Goal: Transaction & Acquisition: Purchase product/service

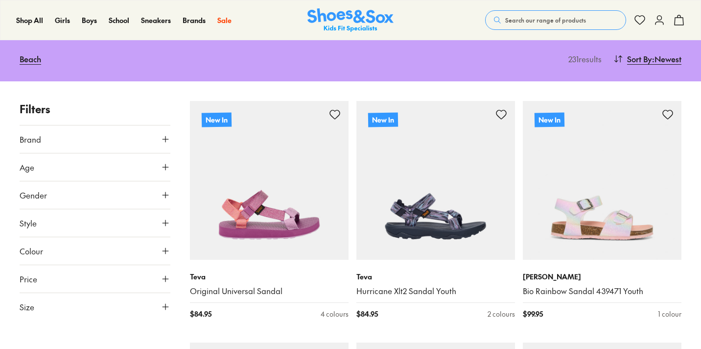
scroll to position [177, 0]
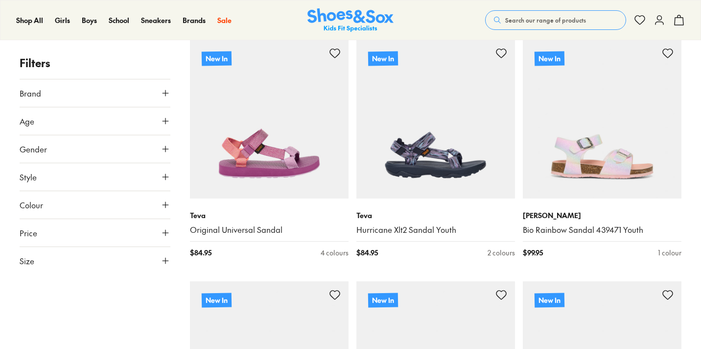
click at [29, 264] on span "Size" at bounding box center [27, 261] width 15 height 12
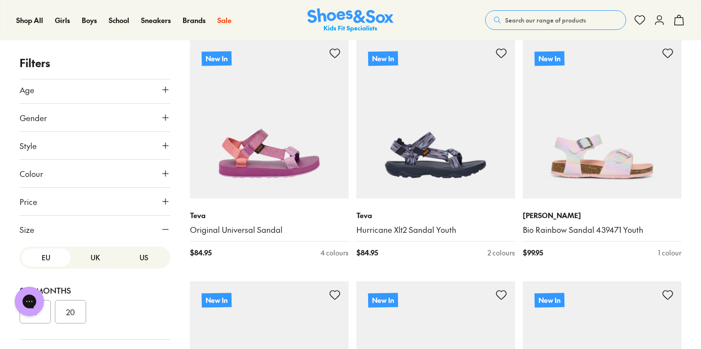
scroll to position [0, 0]
click at [30, 229] on span "Size" at bounding box center [27, 229] width 15 height 12
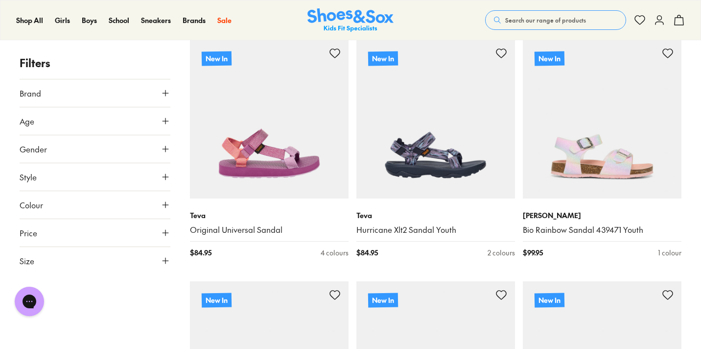
click at [42, 145] on span "Gender" at bounding box center [33, 149] width 27 height 12
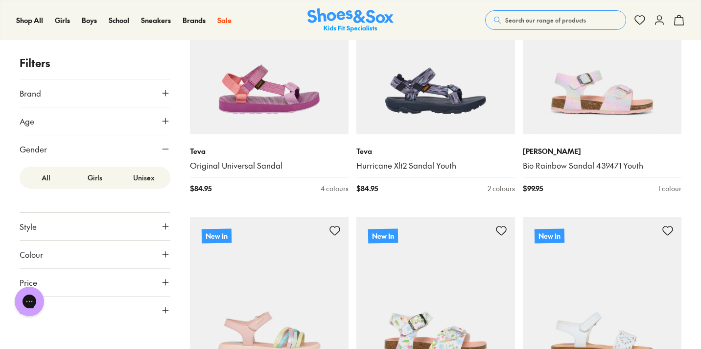
click at [108, 176] on label "Girls" at bounding box center [95, 177] width 49 height 18
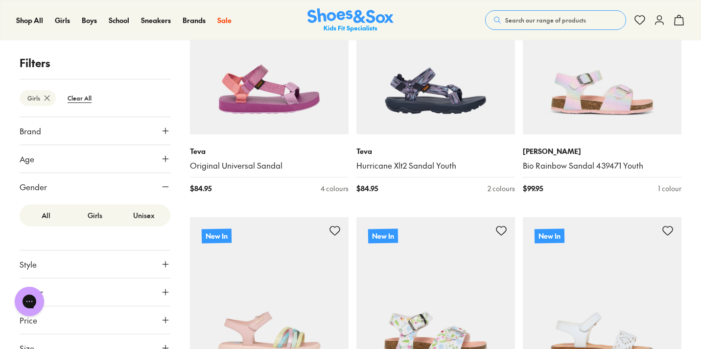
scroll to position [146, 0]
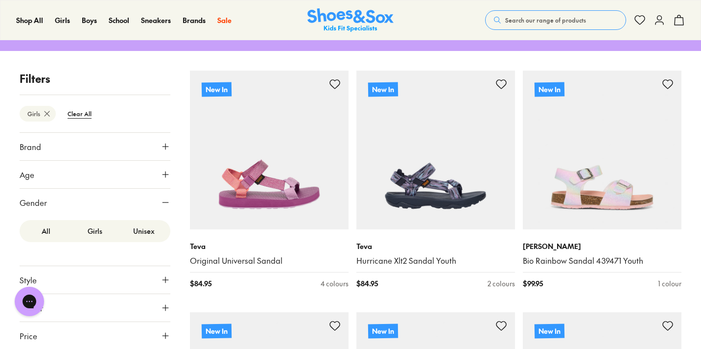
click at [98, 176] on button "Age" at bounding box center [95, 174] width 151 height 27
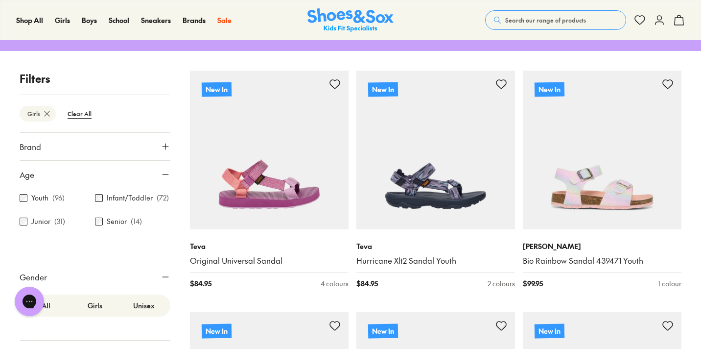
click at [103, 145] on button "Brand" at bounding box center [95, 146] width 151 height 27
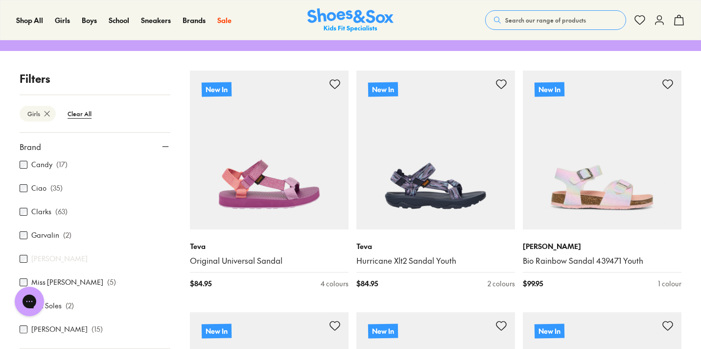
scroll to position [101, 0]
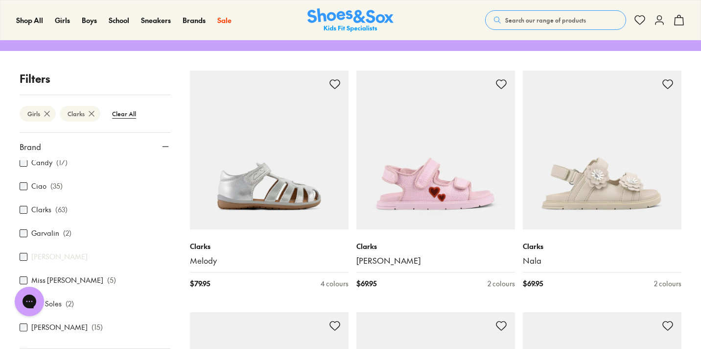
click at [163, 146] on use at bounding box center [166, 146] width 6 height 0
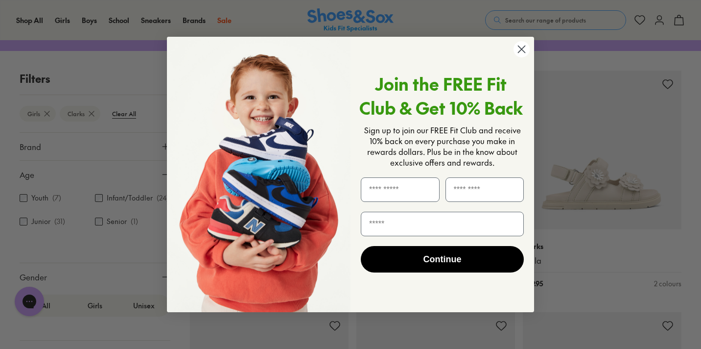
click at [163, 138] on div "Close dialog Join the FREE Fit Club & Get 10% Back Sign up to join our FREE Fit…" at bounding box center [350, 174] width 387 height 295
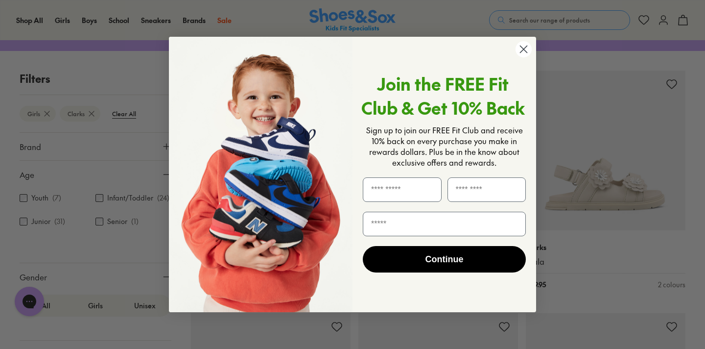
click at [522, 54] on circle "Close dialog" at bounding box center [524, 49] width 16 height 16
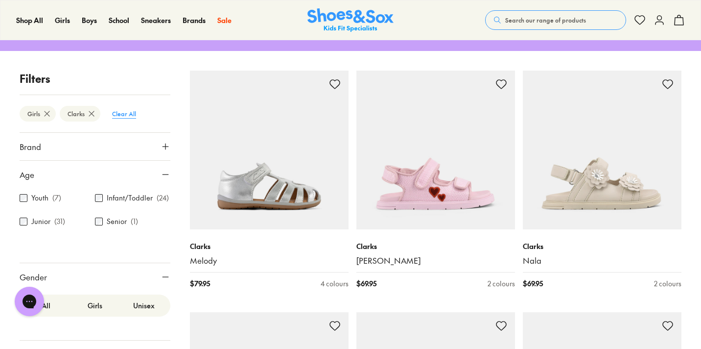
click at [124, 111] on btn "Clear All" at bounding box center [124, 114] width 40 height 18
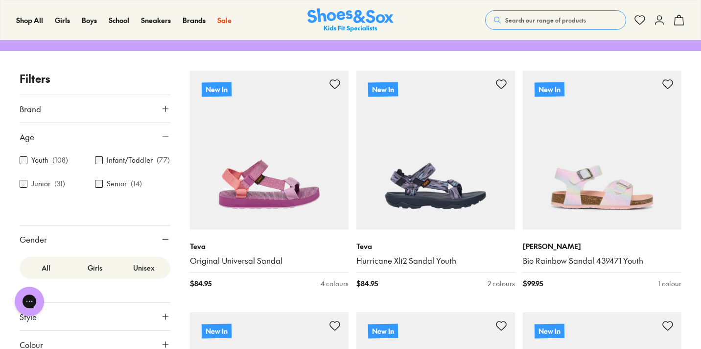
scroll to position [206, 0]
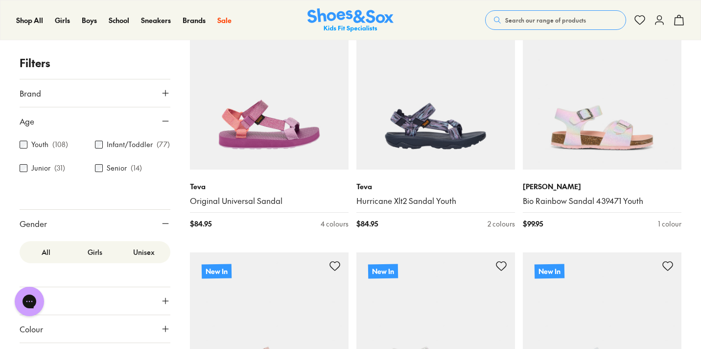
click at [94, 262] on div "All Girls Unisex" at bounding box center [95, 252] width 151 height 22
click at [95, 255] on label "Girls" at bounding box center [95, 252] width 49 height 18
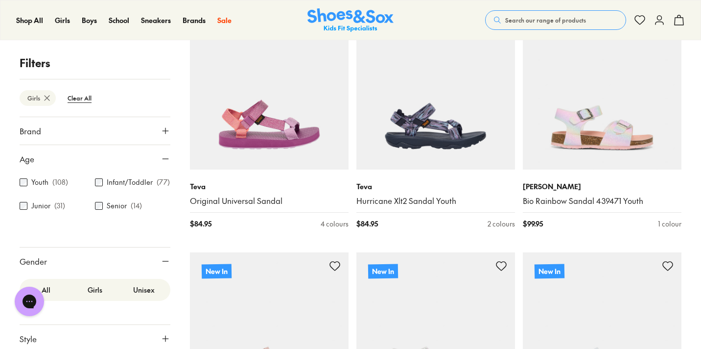
scroll to position [146, 0]
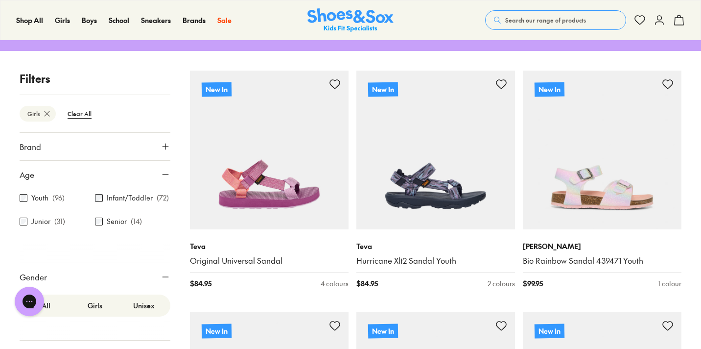
click at [161, 272] on icon at bounding box center [166, 277] width 10 height 10
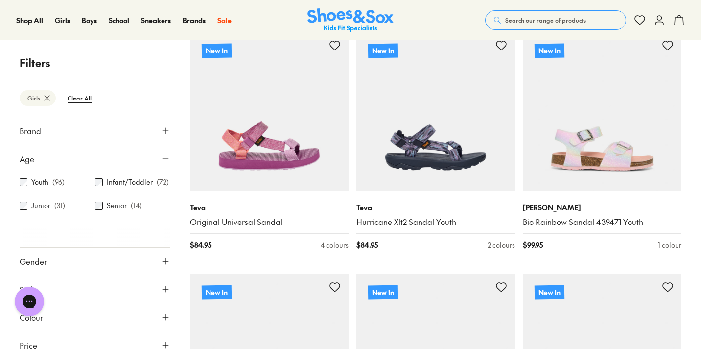
scroll to position [203, 0]
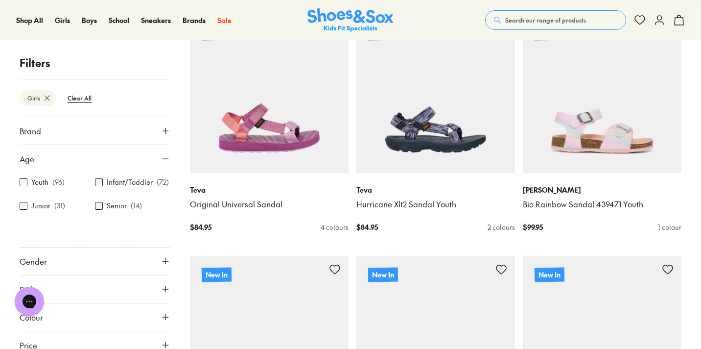
click at [161, 153] on button "Age" at bounding box center [95, 158] width 151 height 27
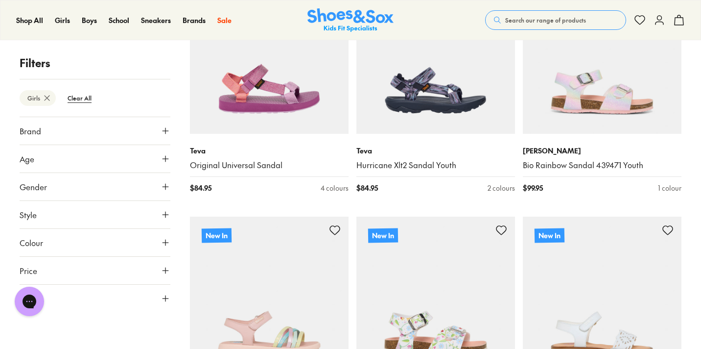
scroll to position [248, 0]
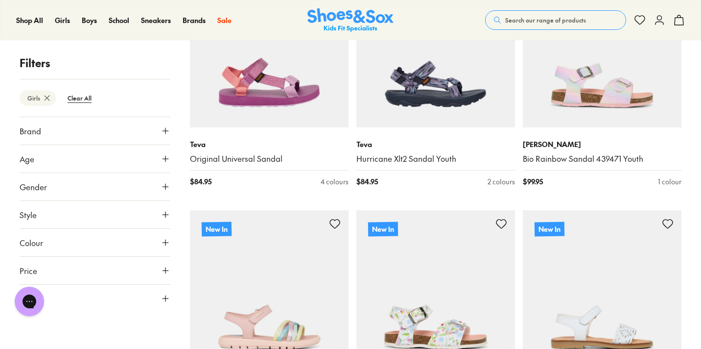
click at [114, 243] on button "Colour" at bounding box center [95, 242] width 151 height 27
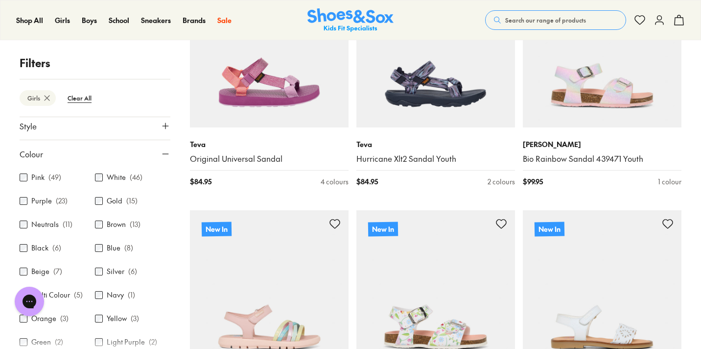
scroll to position [92, 0]
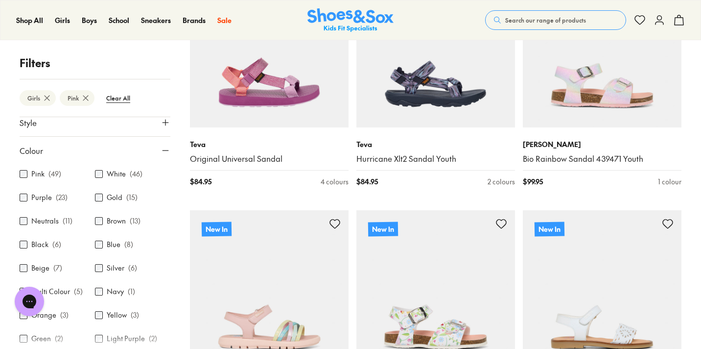
scroll to position [146, 0]
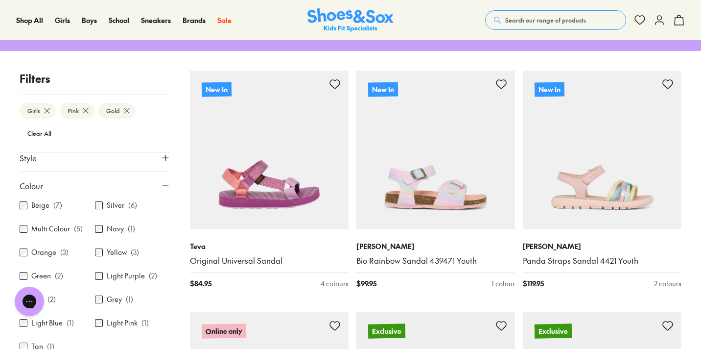
scroll to position [98, 0]
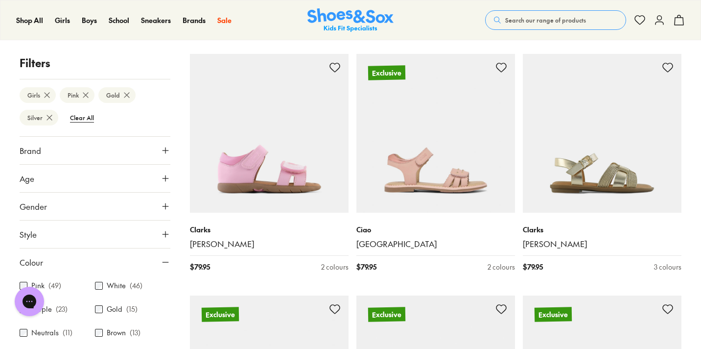
scroll to position [1370, 0]
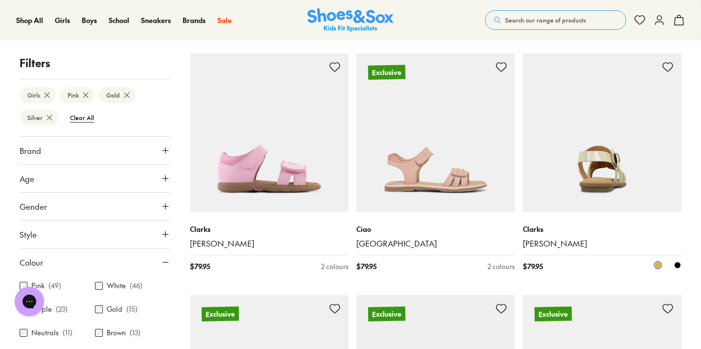
click at [644, 150] on img at bounding box center [602, 132] width 159 height 159
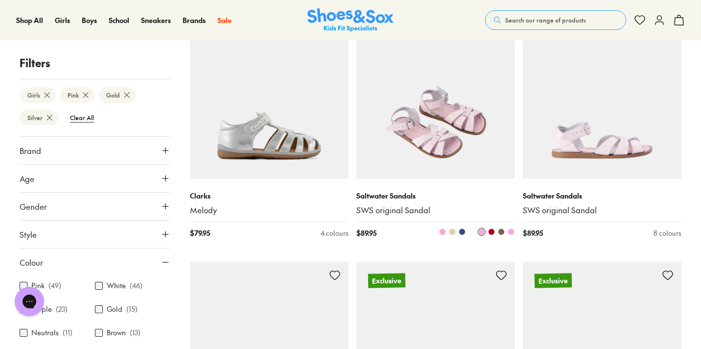
scroll to position [915, 0]
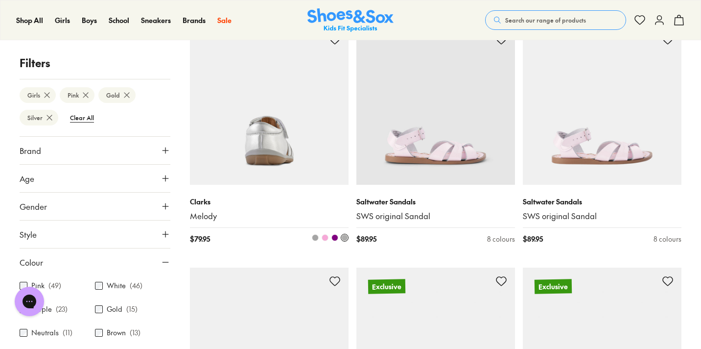
click at [326, 234] on span at bounding box center [325, 237] width 7 height 7
click at [336, 234] on span at bounding box center [334, 237] width 7 height 7
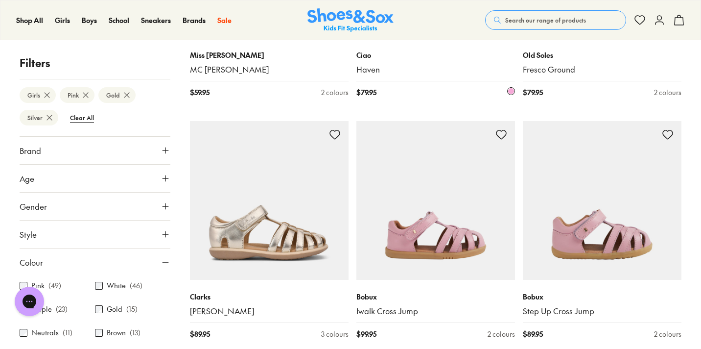
scroll to position [1791, 0]
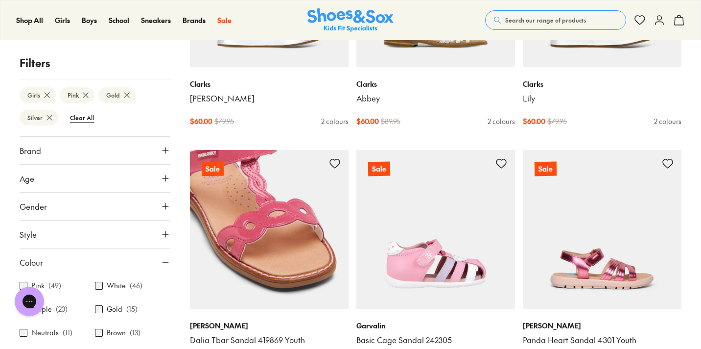
scroll to position [4897, 0]
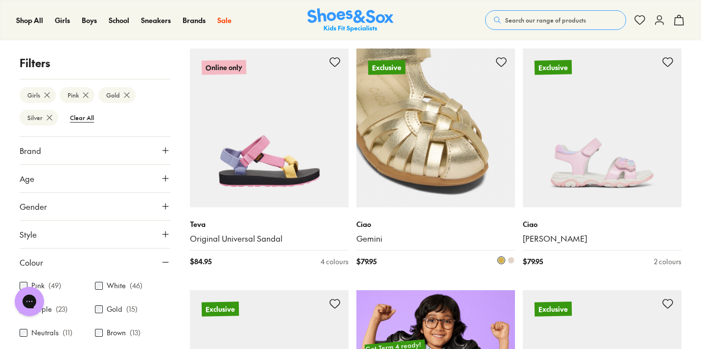
scroll to position [412, 0]
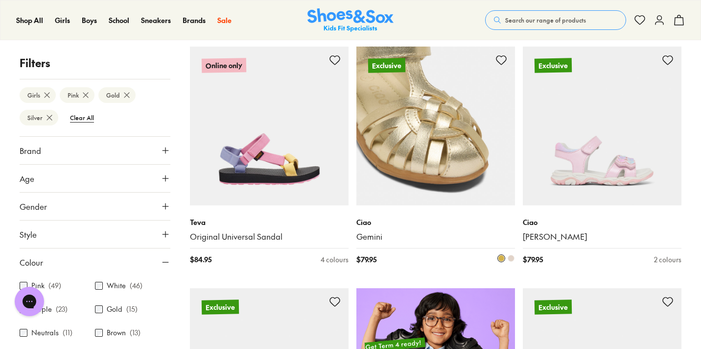
click at [511, 257] on span at bounding box center [511, 258] width 7 height 7
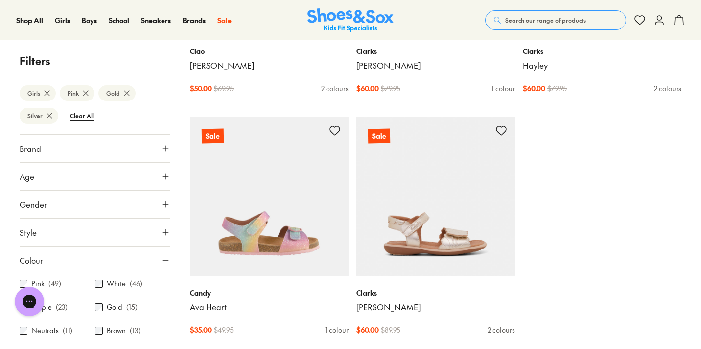
scroll to position [5654, 0]
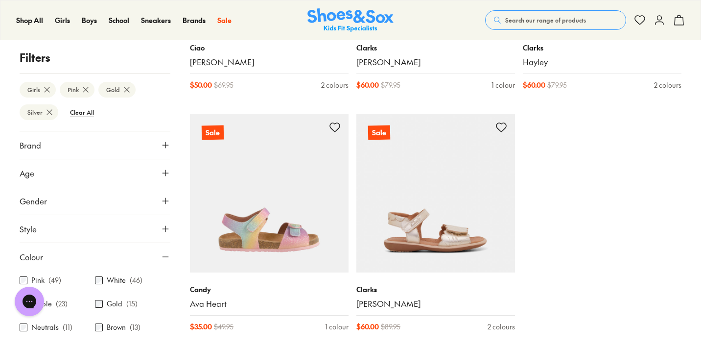
click at [162, 140] on icon at bounding box center [166, 145] width 10 height 10
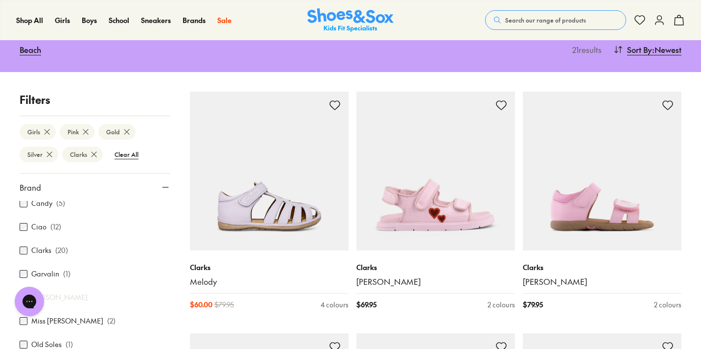
scroll to position [8, 0]
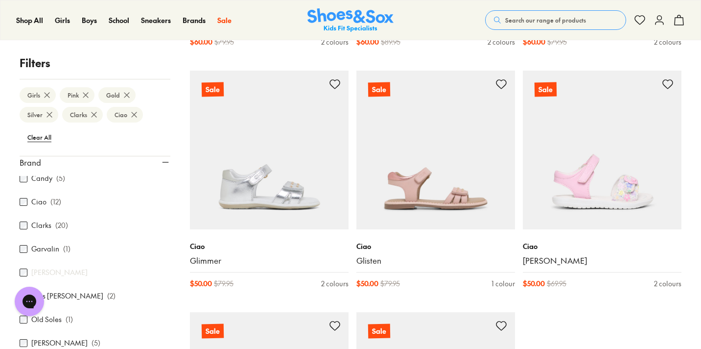
scroll to position [2367, 0]
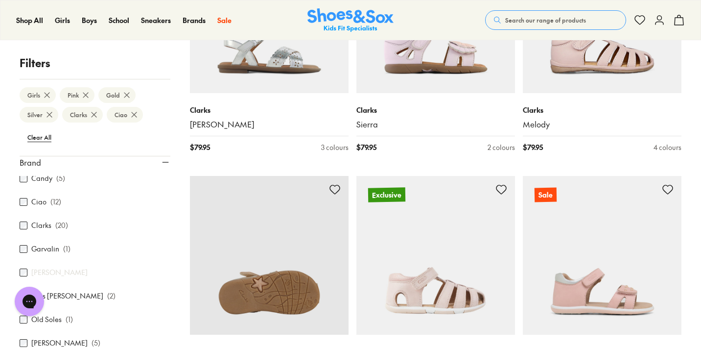
scroll to position [1611, 0]
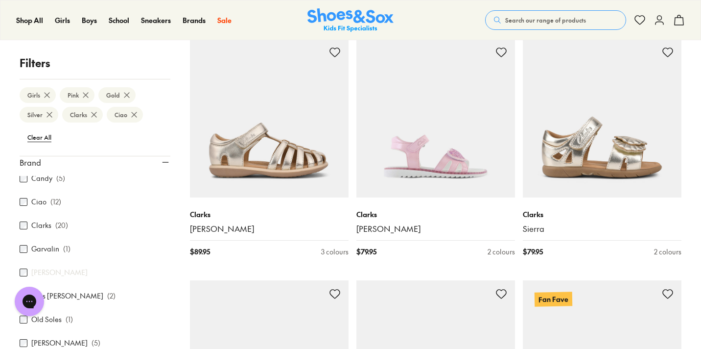
scroll to position [1146, 0]
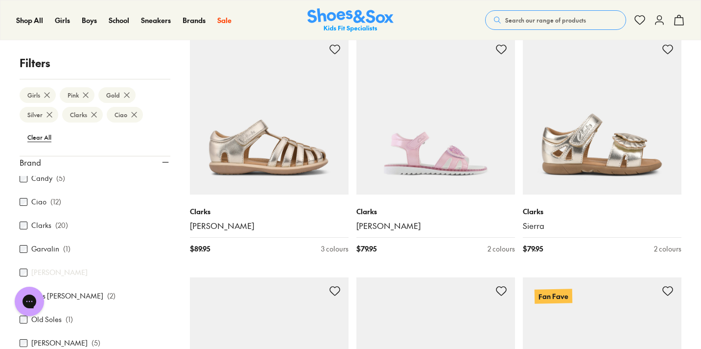
click at [519, 3] on div "Shop All Shop All Shop All 20% Off School New Arrivals Online Only Best Sellers…" at bounding box center [350, 20] width 701 height 40
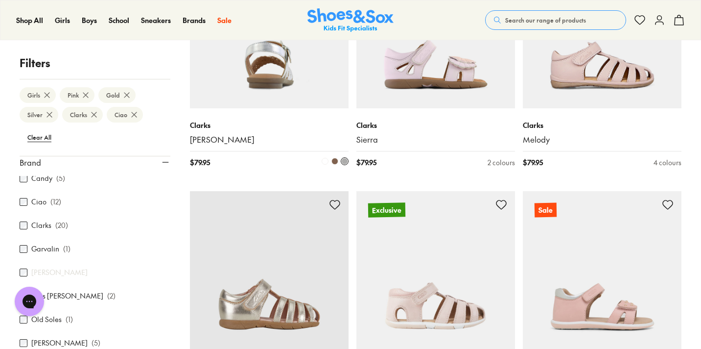
scroll to position [1455, 0]
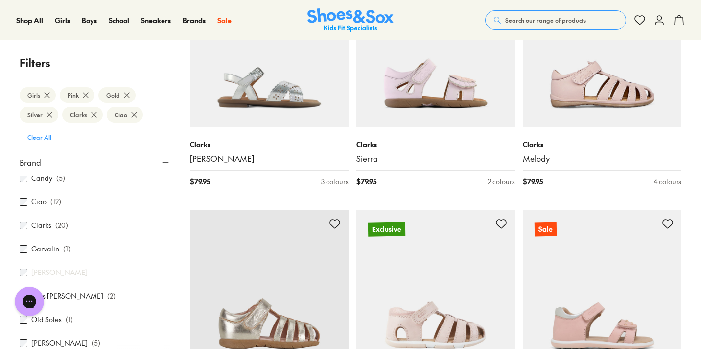
click at [49, 134] on btn "Clear All" at bounding box center [40, 137] width 40 height 18
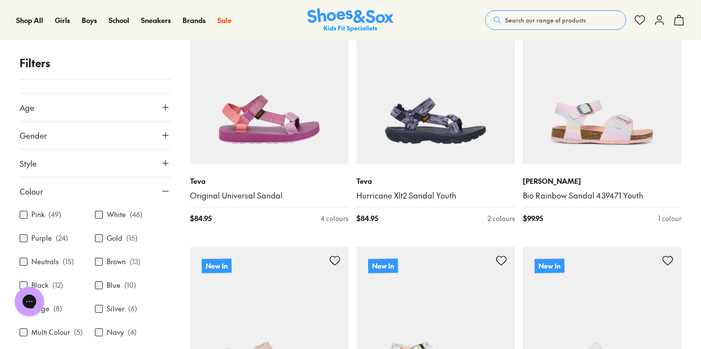
scroll to position [170, 0]
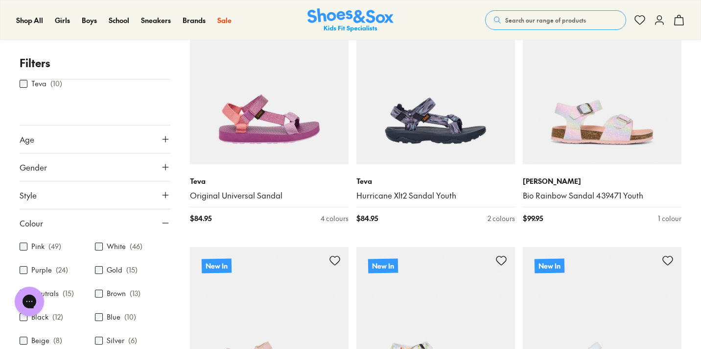
click at [51, 168] on button "Gender" at bounding box center [95, 166] width 151 height 27
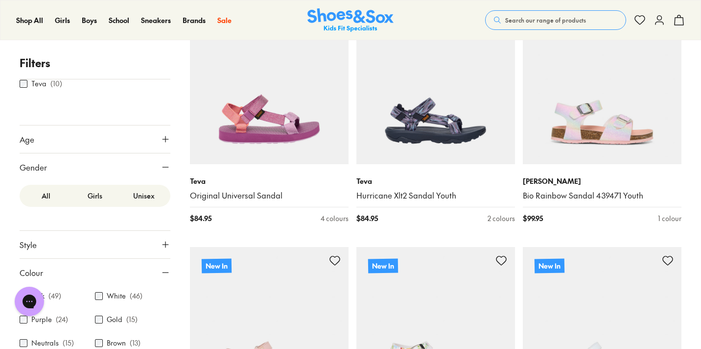
click at [85, 203] on label "Girls" at bounding box center [95, 196] width 49 height 18
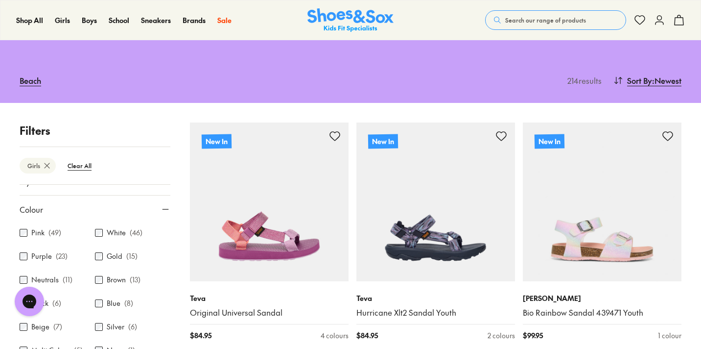
scroll to position [77, 0]
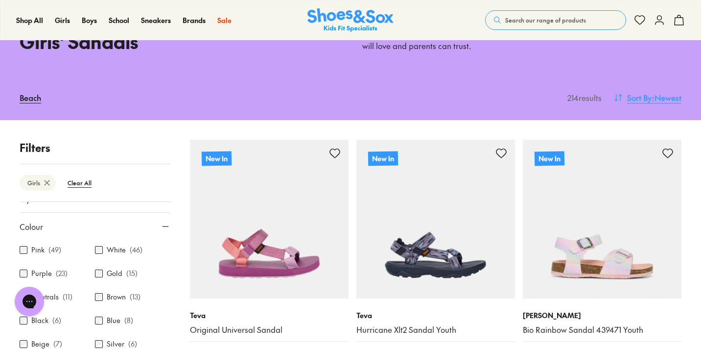
click at [635, 96] on span "Sort By" at bounding box center [639, 98] width 25 height 12
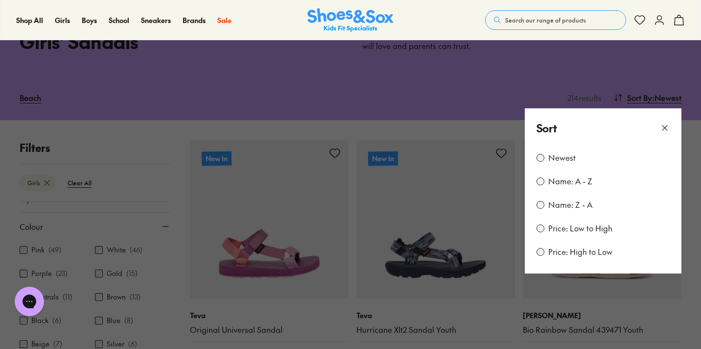
click at [560, 224] on label "Price: Low to High" at bounding box center [580, 228] width 64 height 11
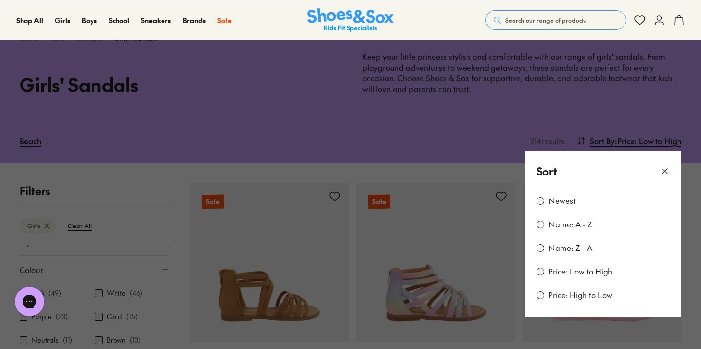
click at [664, 168] on icon at bounding box center [665, 171] width 10 height 10
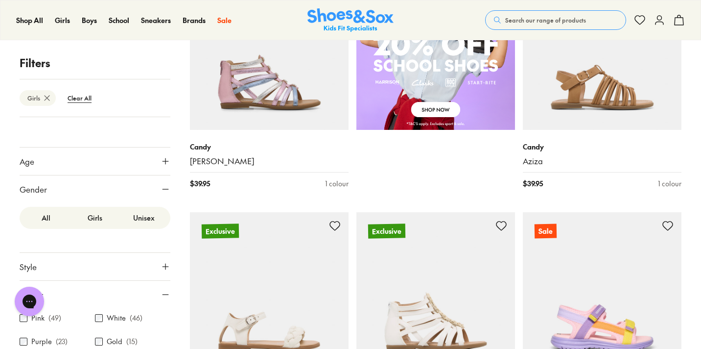
scroll to position [162, 0]
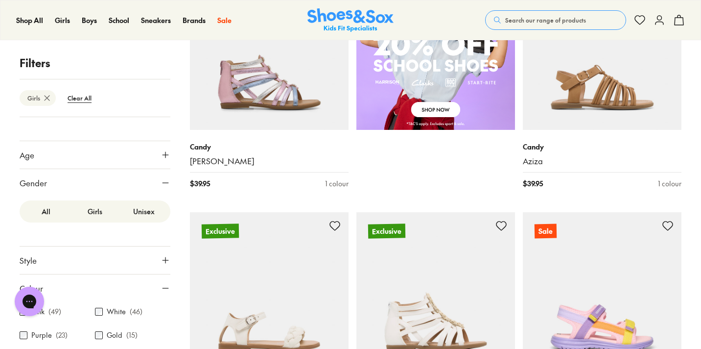
click at [161, 286] on icon at bounding box center [166, 288] width 10 height 10
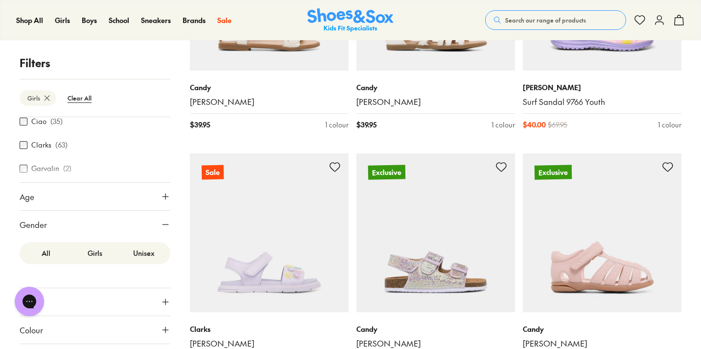
scroll to position [605, 0]
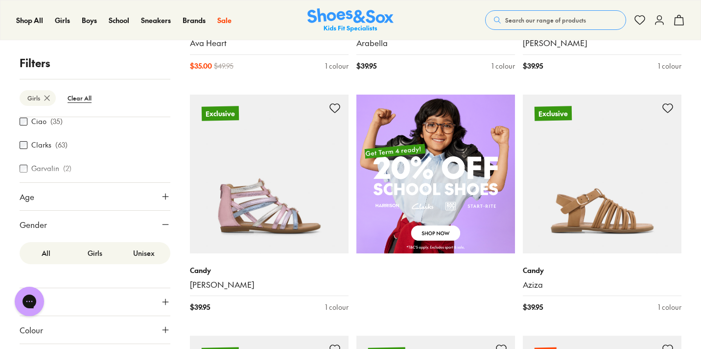
click at [162, 223] on icon at bounding box center [166, 224] width 10 height 10
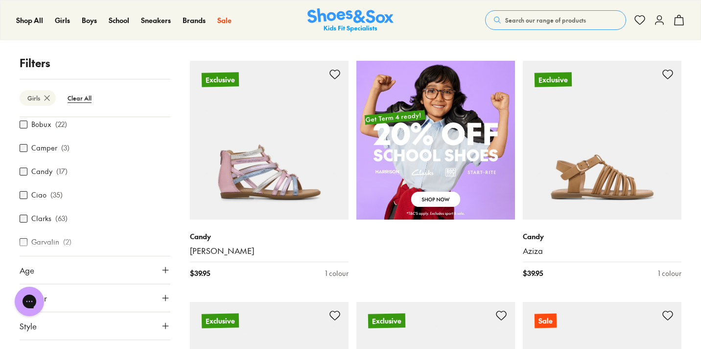
scroll to position [0, 0]
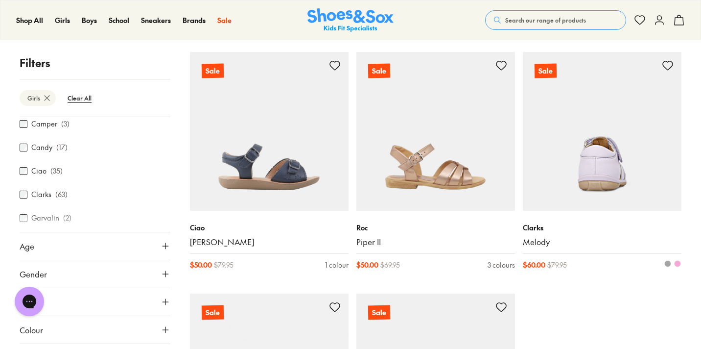
click at [667, 260] on span at bounding box center [667, 263] width 7 height 7
click at [678, 260] on span at bounding box center [677, 263] width 7 height 7
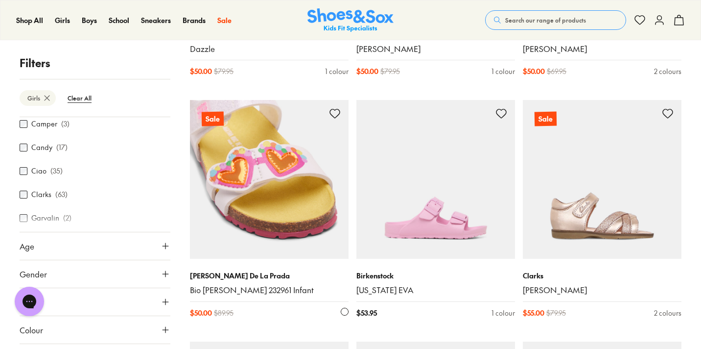
scroll to position [3980, 0]
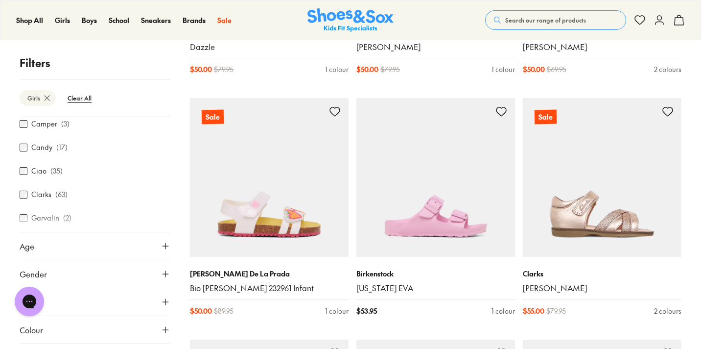
click at [540, 0] on div "Shop All Shop All Shop All 20% Off School New Arrivals Online Only Best Sellers…" at bounding box center [350, 20] width 701 height 40
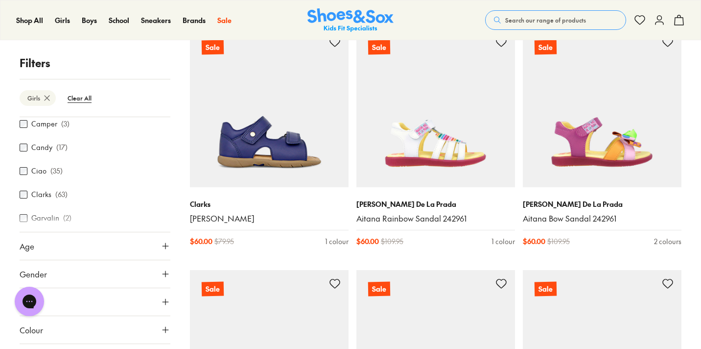
scroll to position [4956, 0]
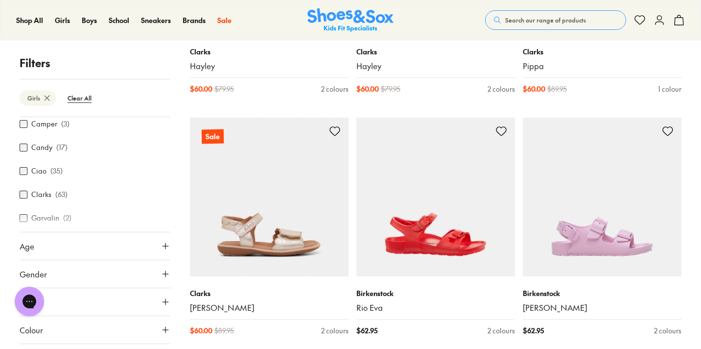
scroll to position [6628, 0]
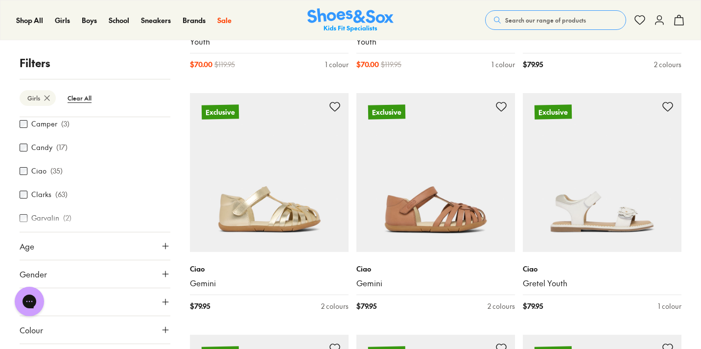
scroll to position [8584, 0]
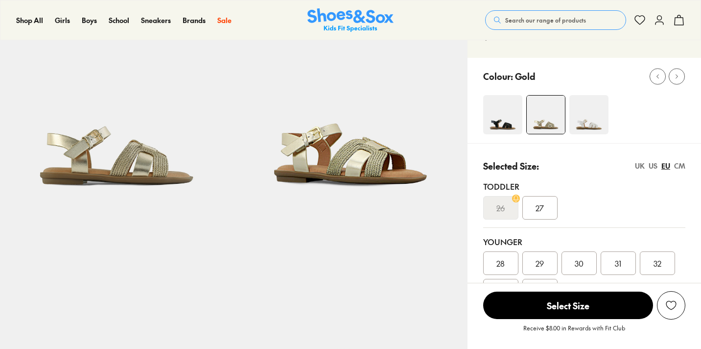
select select "*"
click at [407, 161] on img at bounding box center [351, 97] width 234 height 234
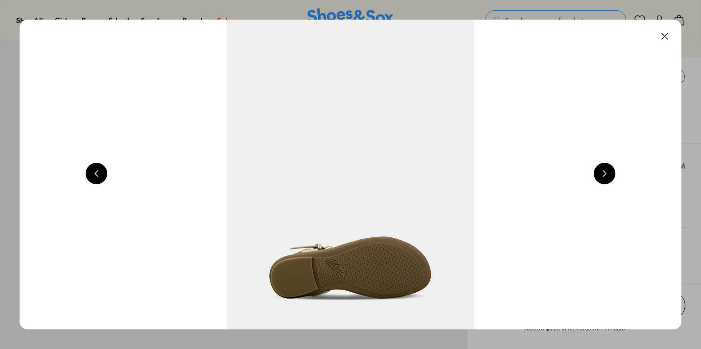
scroll to position [0, 1332]
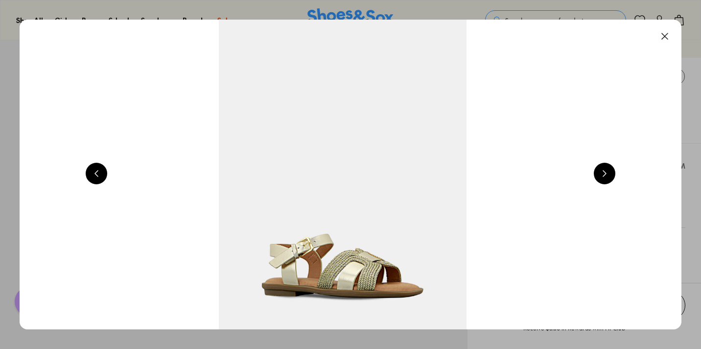
click at [668, 25] on button at bounding box center [665, 36] width 22 height 22
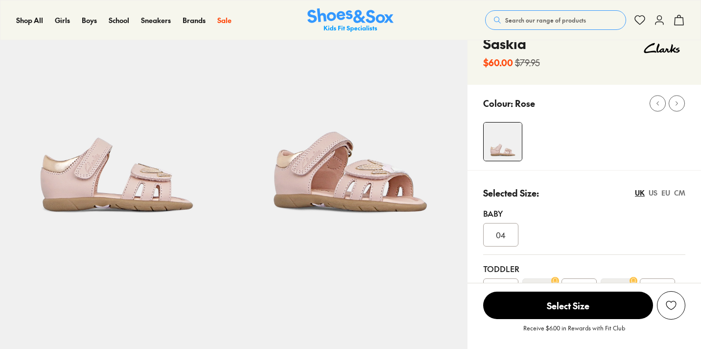
click at [383, 178] on img at bounding box center [351, 124] width 234 height 234
select select "*"
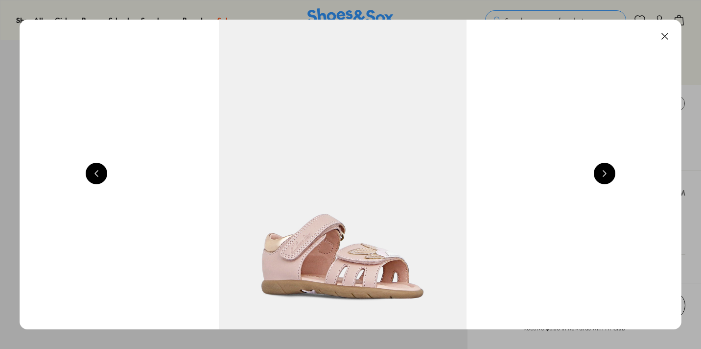
click at [600, 173] on button at bounding box center [605, 174] width 22 height 22
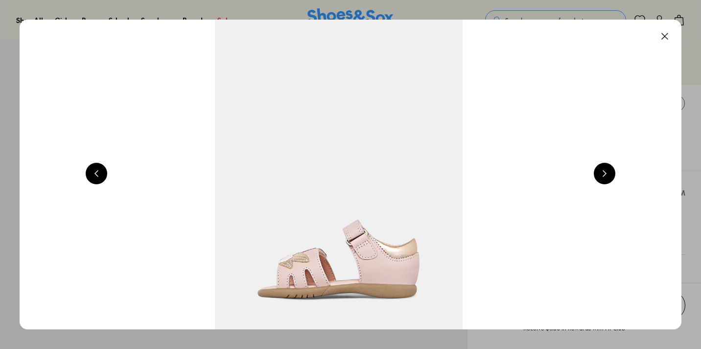
click at [600, 173] on button at bounding box center [605, 174] width 22 height 22
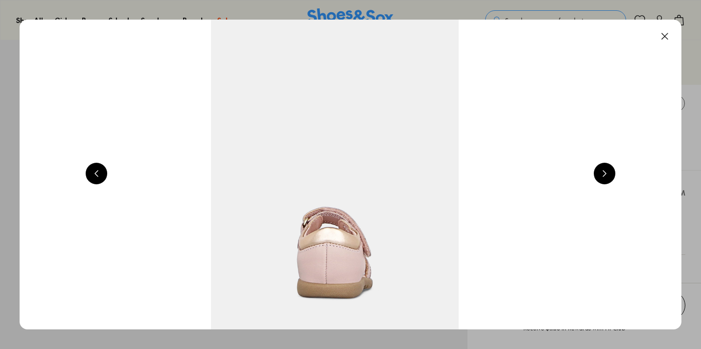
click at [600, 173] on button at bounding box center [605, 174] width 22 height 22
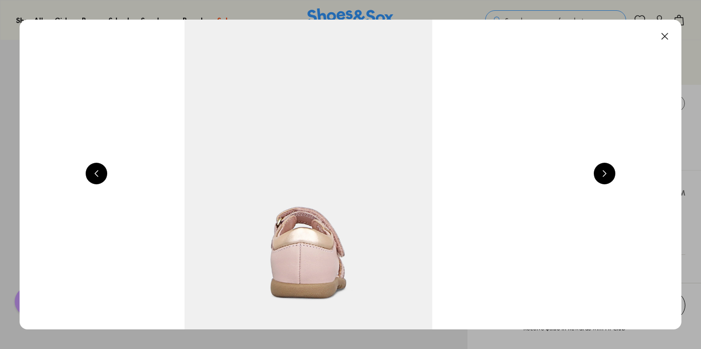
click at [607, 175] on button at bounding box center [605, 174] width 22 height 22
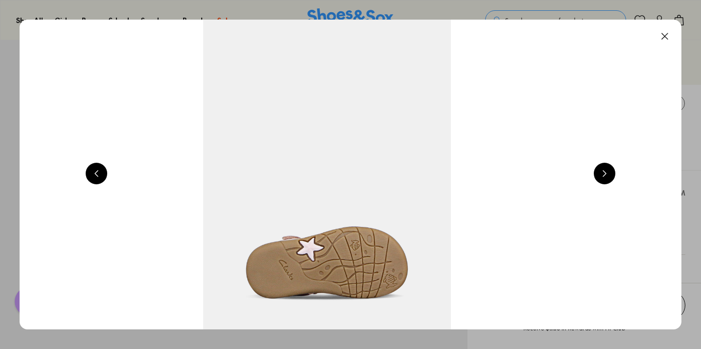
click at [607, 175] on button at bounding box center [605, 174] width 22 height 22
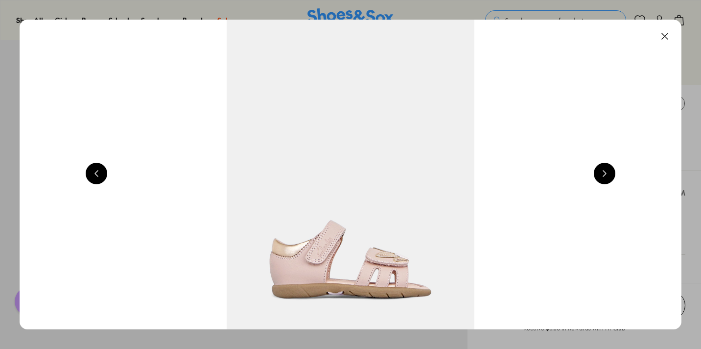
click at [607, 175] on button at bounding box center [605, 174] width 22 height 22
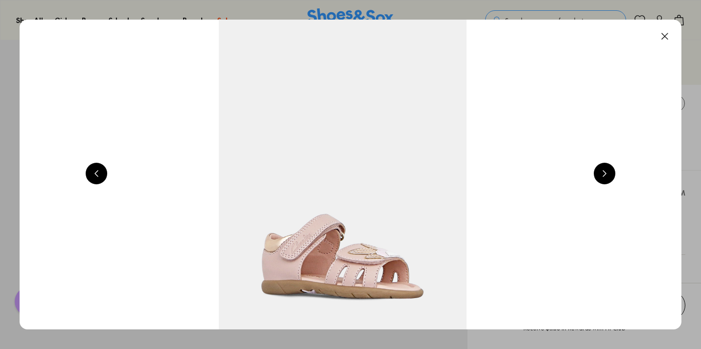
click at [607, 175] on button at bounding box center [605, 174] width 22 height 22
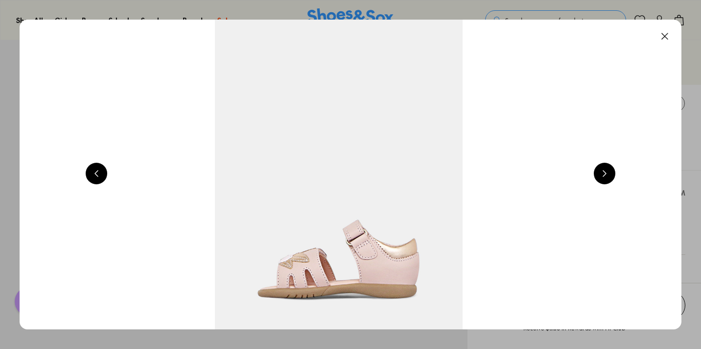
click at [607, 175] on button at bounding box center [605, 174] width 22 height 22
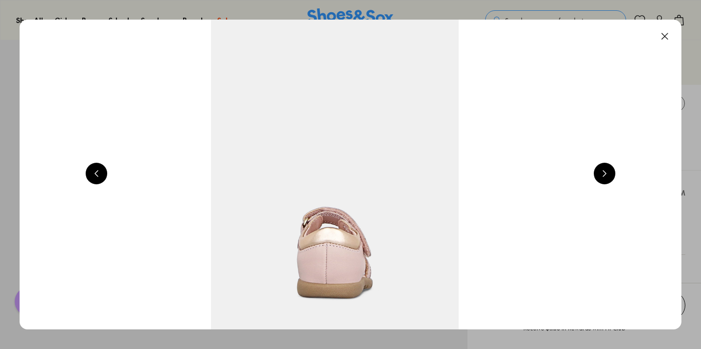
click at [607, 175] on button at bounding box center [605, 174] width 22 height 22
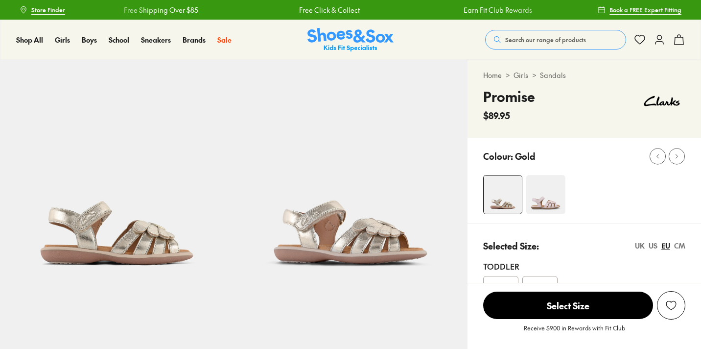
scroll to position [17, 0]
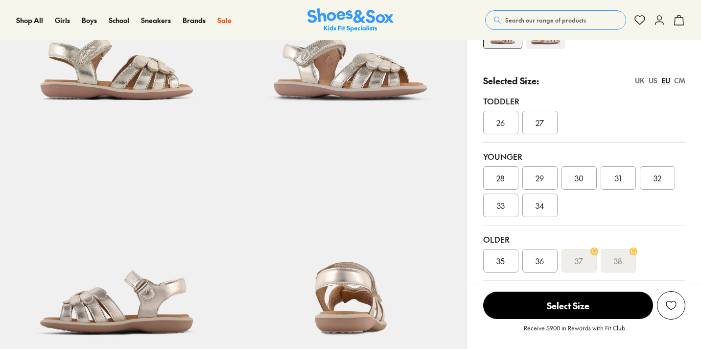
select select "*"
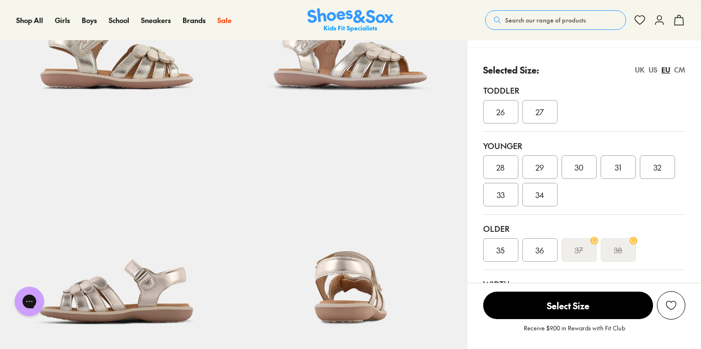
scroll to position [90, 0]
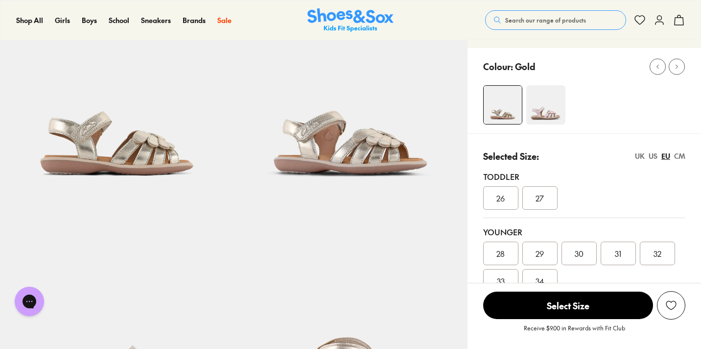
click at [539, 95] on img at bounding box center [545, 104] width 39 height 39
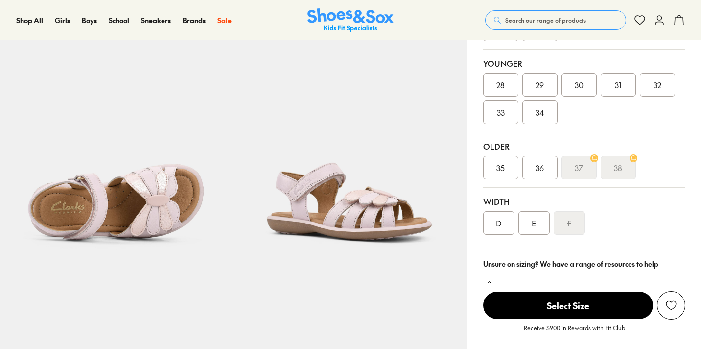
select select "*"
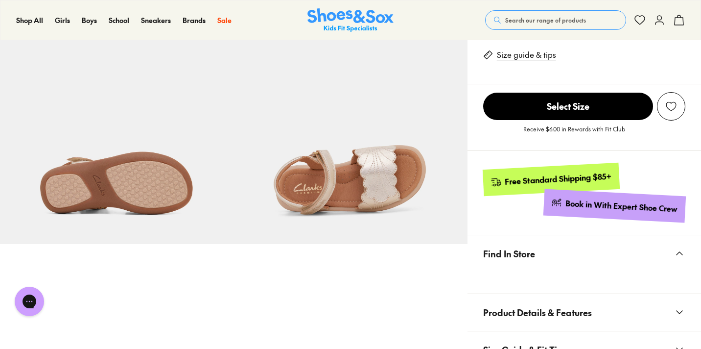
select select "*"
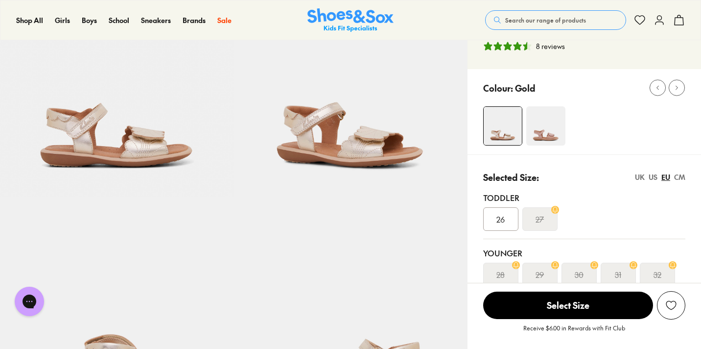
scroll to position [91, 0]
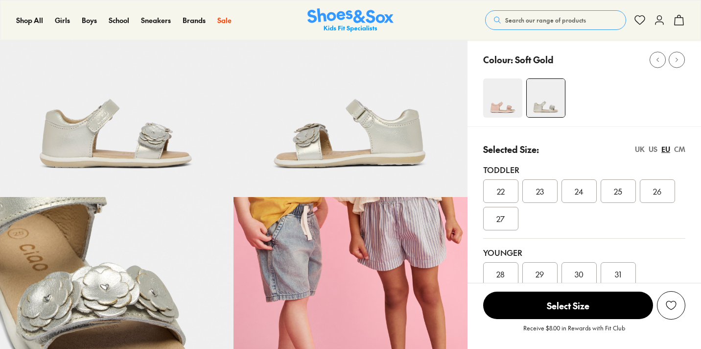
select select "*"
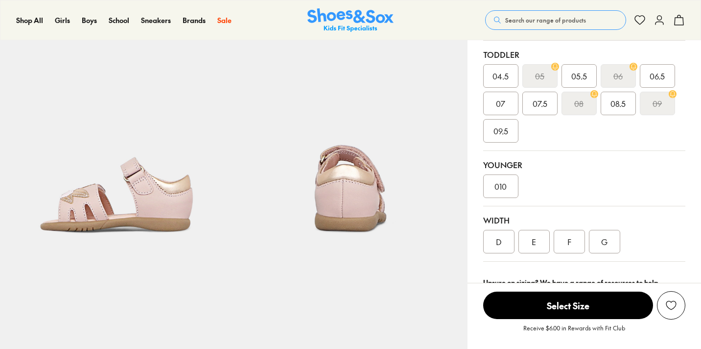
select select "*"
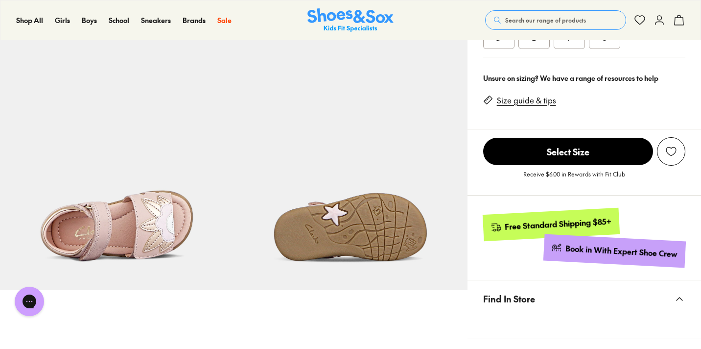
scroll to position [473, 0]
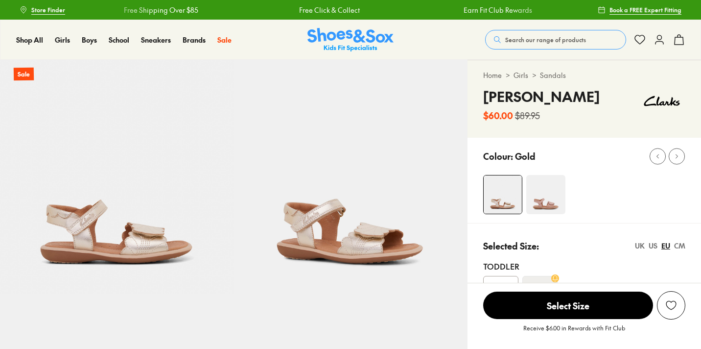
select select "*"
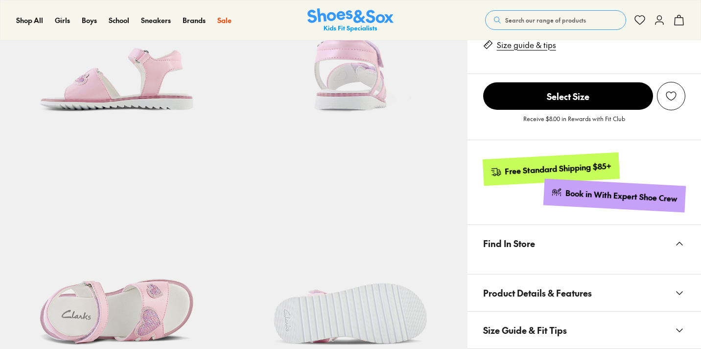
select select "*"
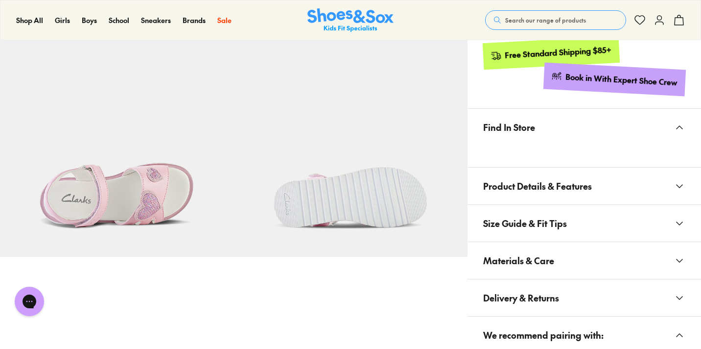
scroll to position [515, 0]
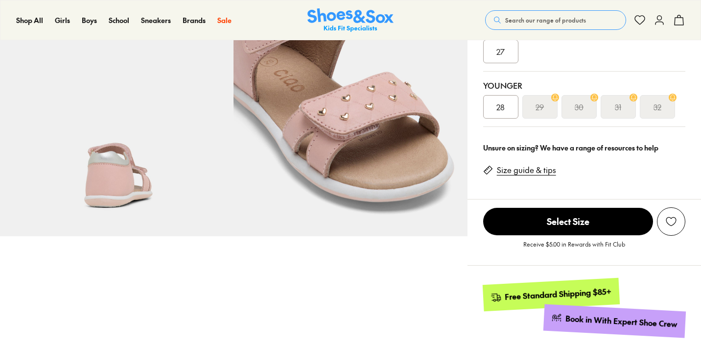
select select "*"
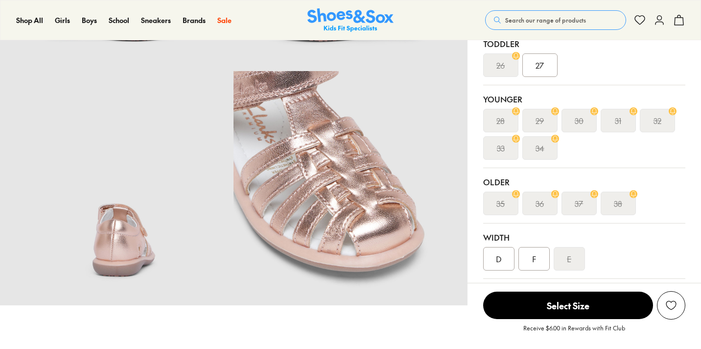
select select "*"
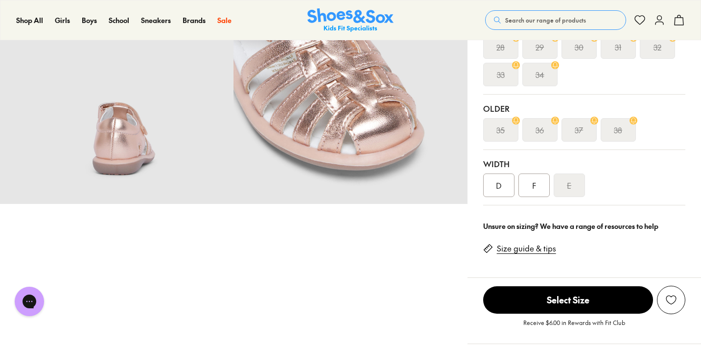
scroll to position [327, 0]
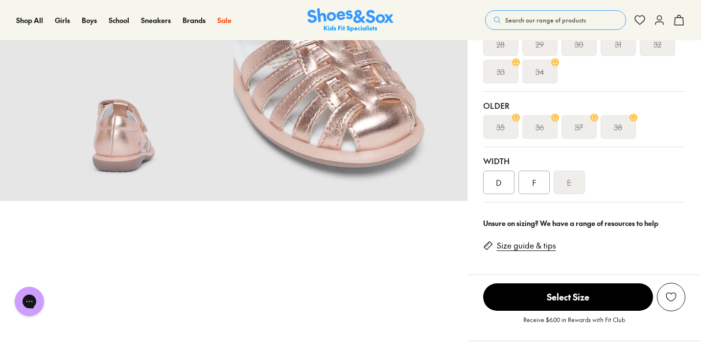
click at [536, 183] on div "F" at bounding box center [534, 182] width 31 height 24
click at [501, 179] on div "D" at bounding box center [498, 182] width 31 height 24
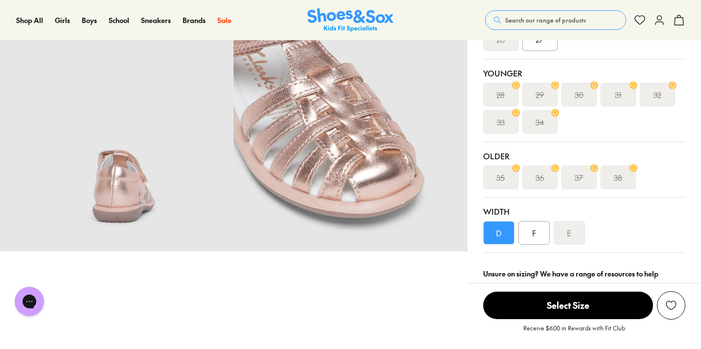
scroll to position [282, 0]
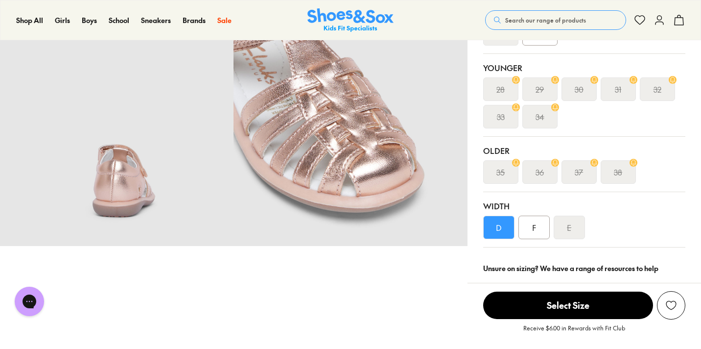
click at [528, 226] on div "F" at bounding box center [534, 227] width 31 height 24
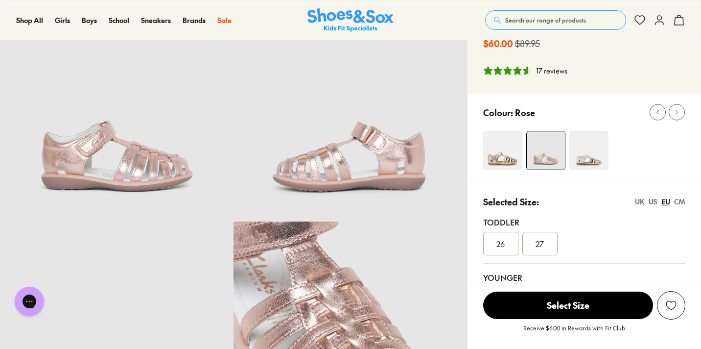
scroll to position [55, 0]
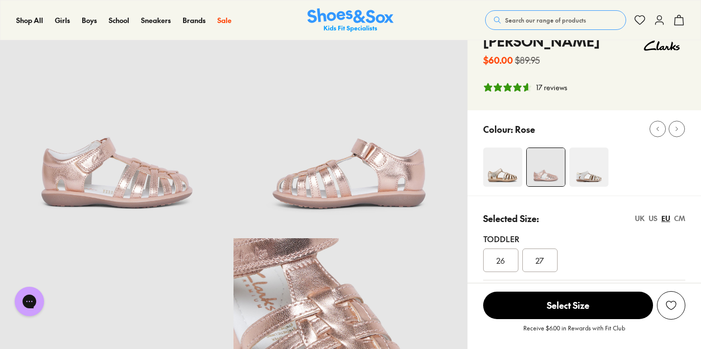
click at [515, 162] on img at bounding box center [502, 166] width 39 height 39
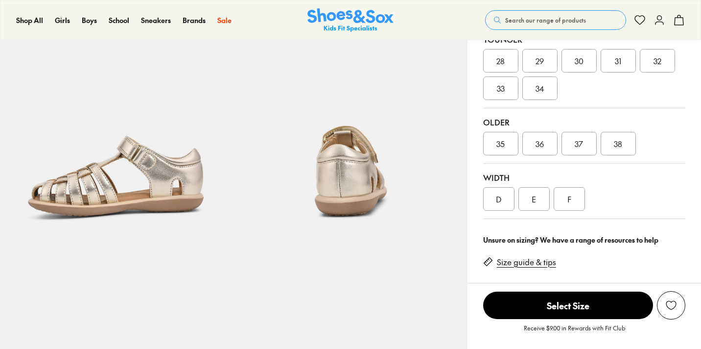
scroll to position [283, 0]
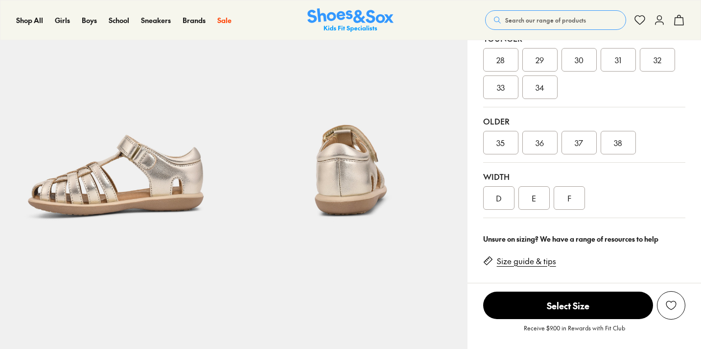
select select "*"
click at [507, 66] on div "28" at bounding box center [500, 60] width 35 height 24
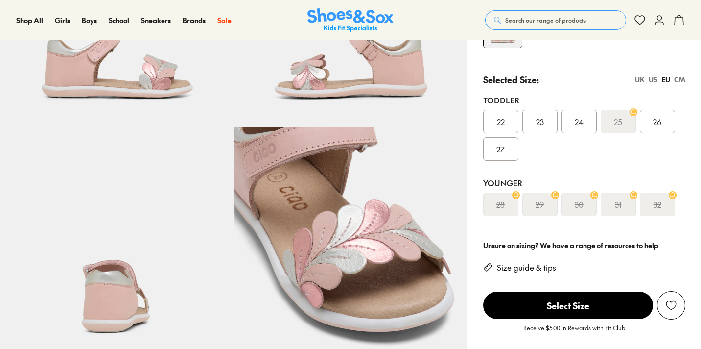
select select "*"
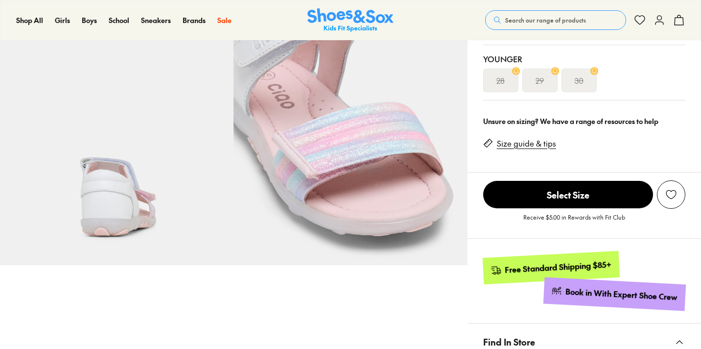
scroll to position [291, 0]
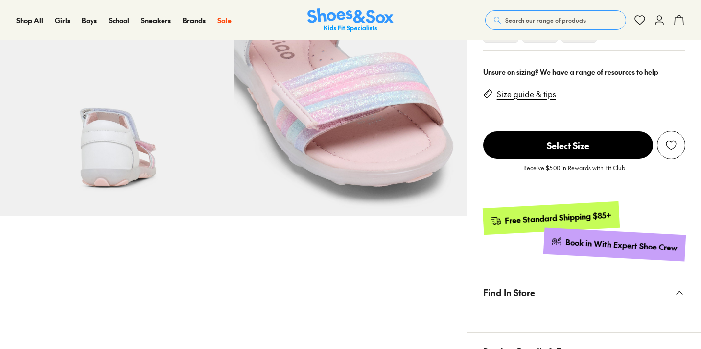
select select "*"
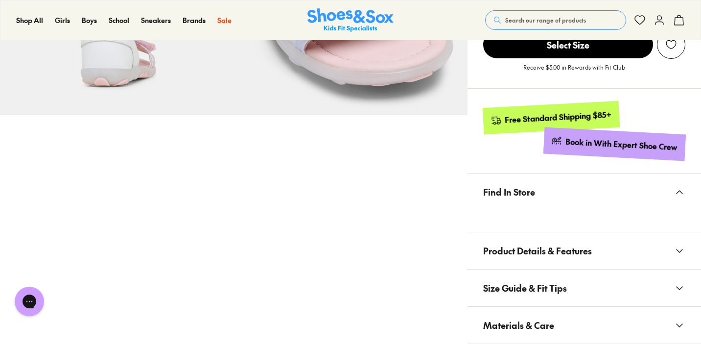
scroll to position [495, 0]
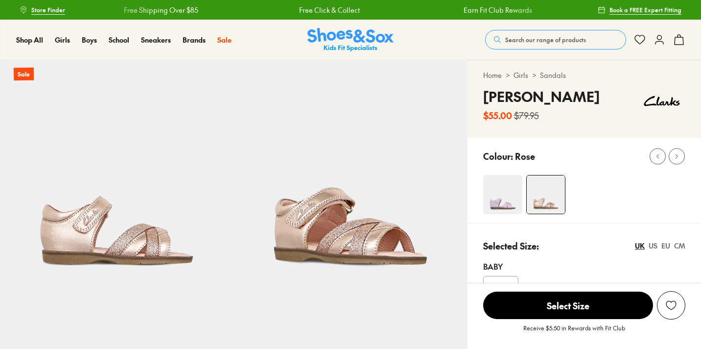
select select "*"
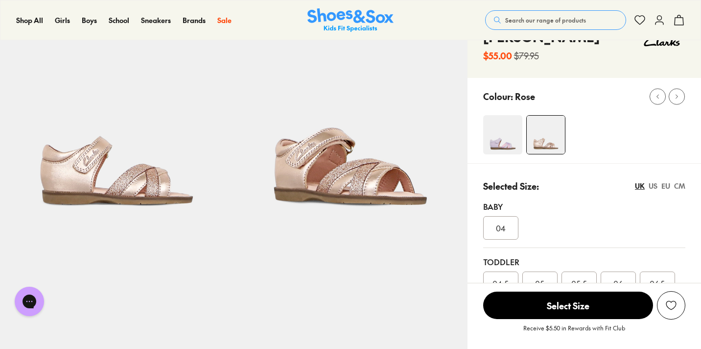
scroll to position [58, 0]
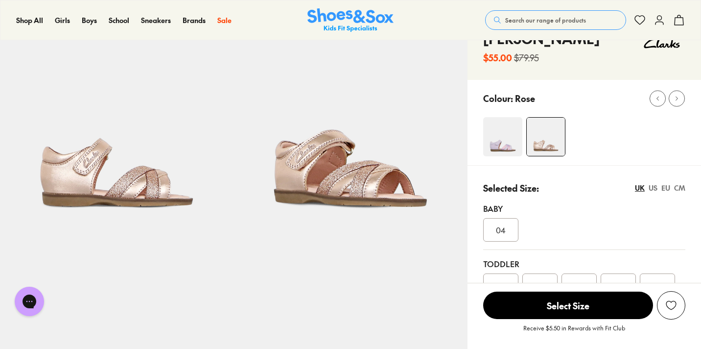
click at [509, 143] on img at bounding box center [502, 136] width 39 height 39
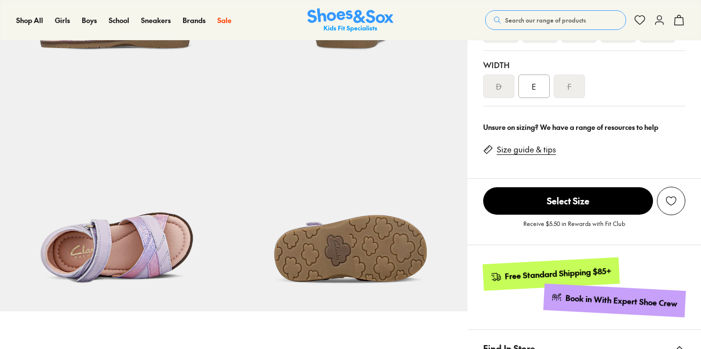
select select "*"
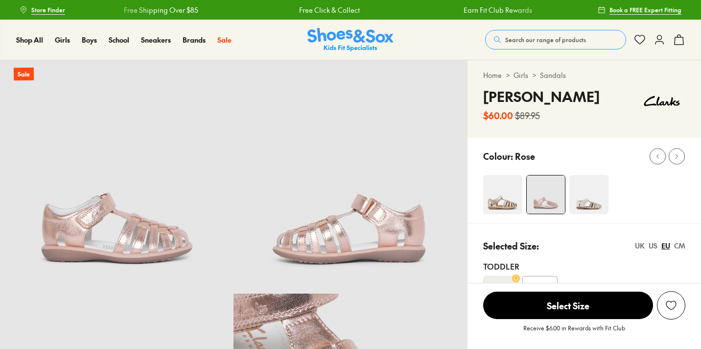
select select "*"
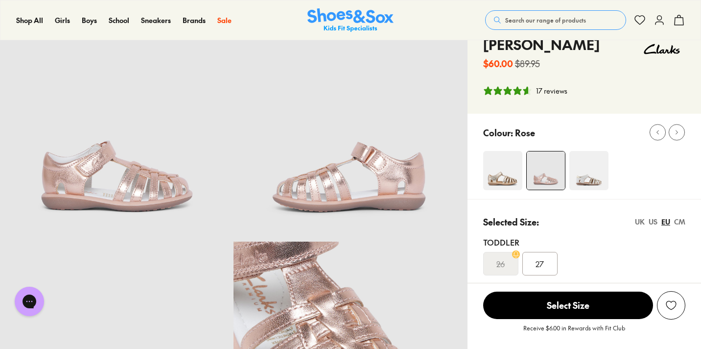
scroll to position [56, 0]
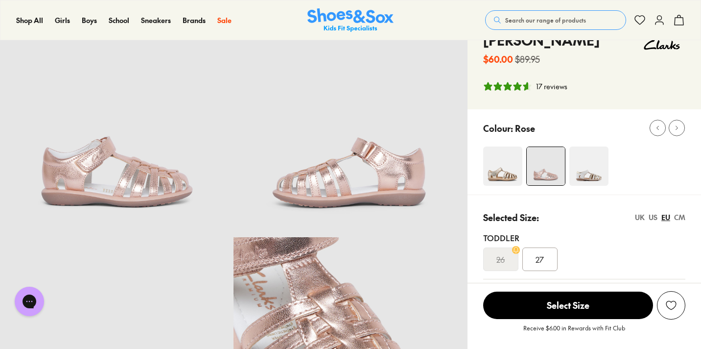
click at [592, 181] on img at bounding box center [588, 165] width 39 height 39
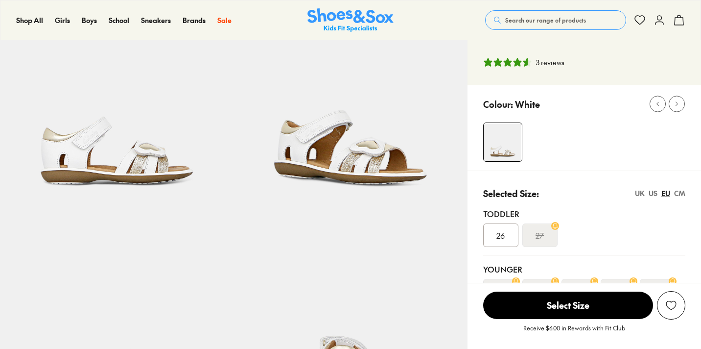
select select "*"
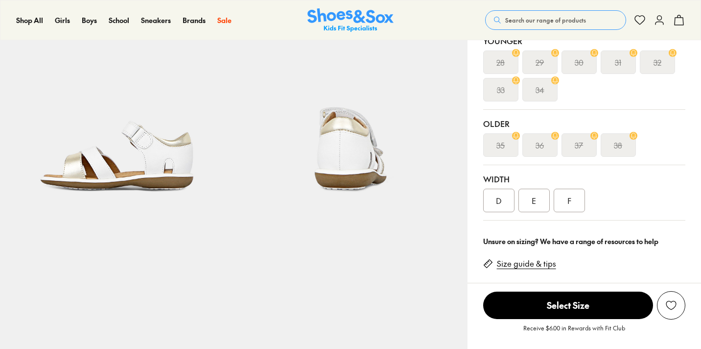
scroll to position [415, 0]
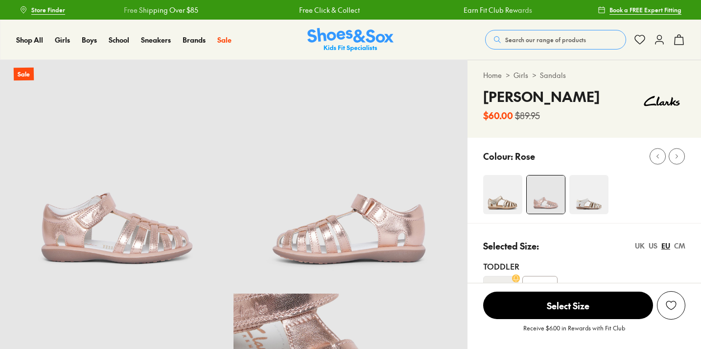
scroll to position [208, 0]
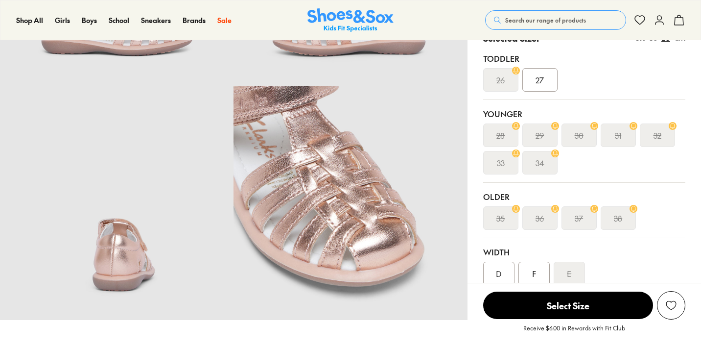
select select "*"
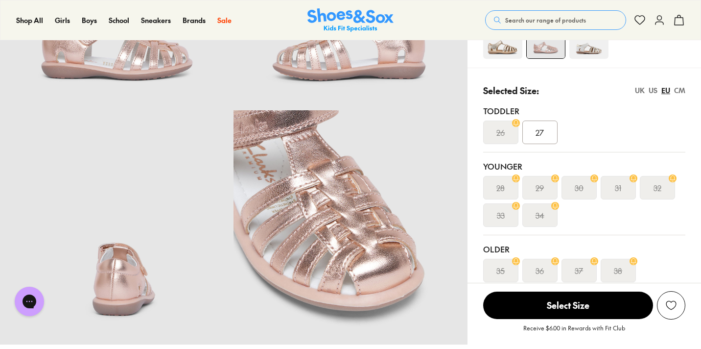
scroll to position [0, 0]
click at [503, 187] on s "28" at bounding box center [500, 188] width 8 height 12
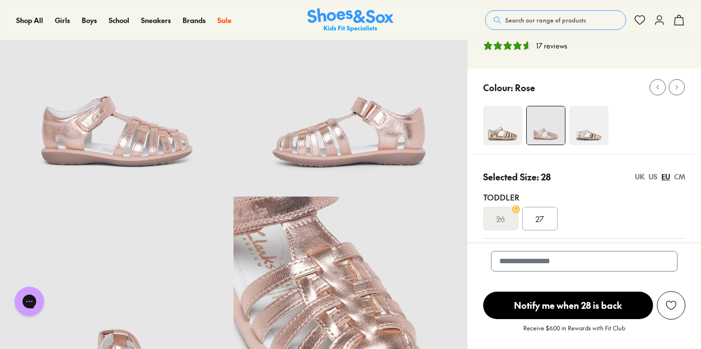
scroll to position [74, 0]
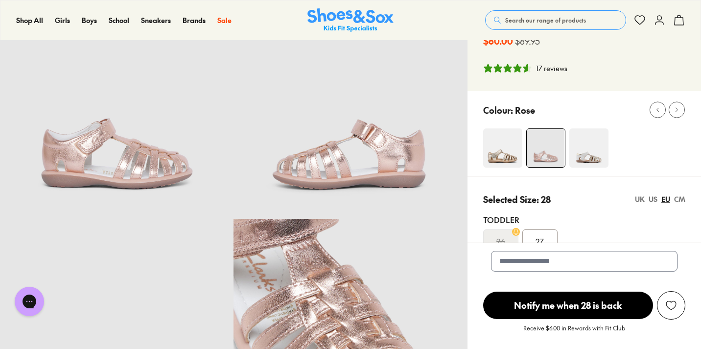
click at [491, 145] on img at bounding box center [502, 147] width 39 height 39
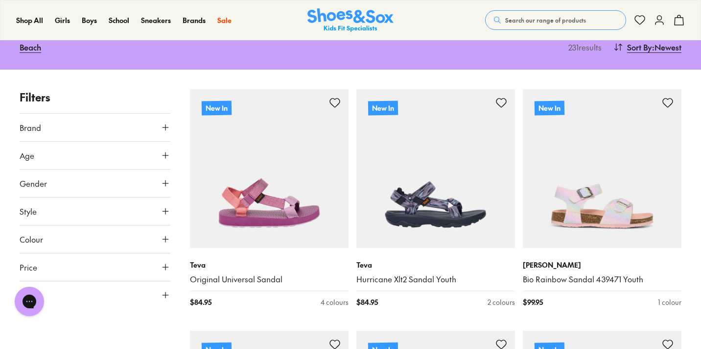
click at [164, 151] on icon at bounding box center [166, 155] width 10 height 10
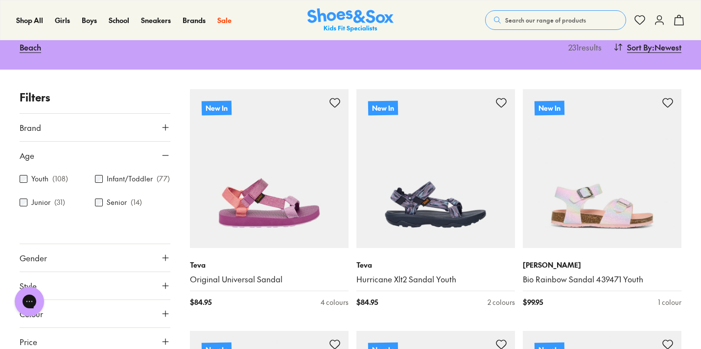
click at [162, 154] on icon at bounding box center [166, 155] width 10 height 10
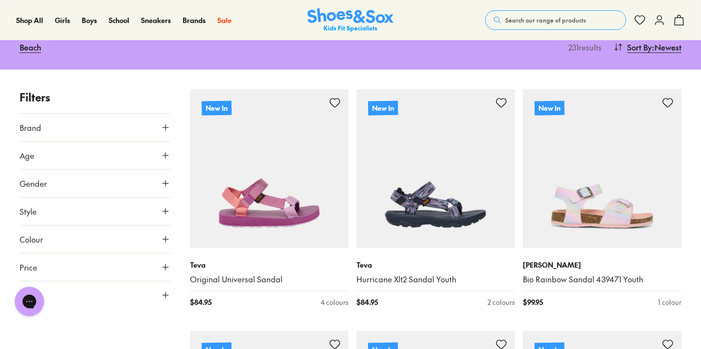
click at [166, 124] on icon at bounding box center [166, 127] width 10 height 10
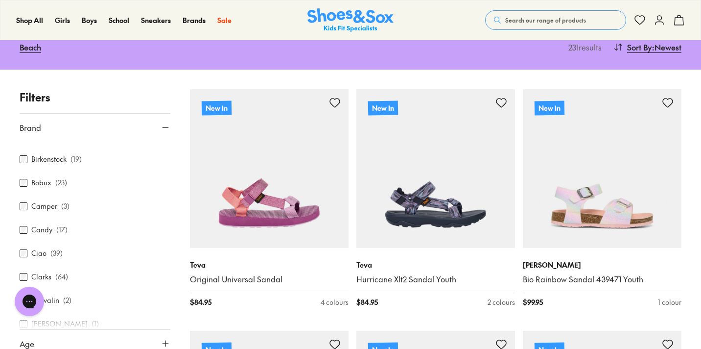
scroll to position [45, 0]
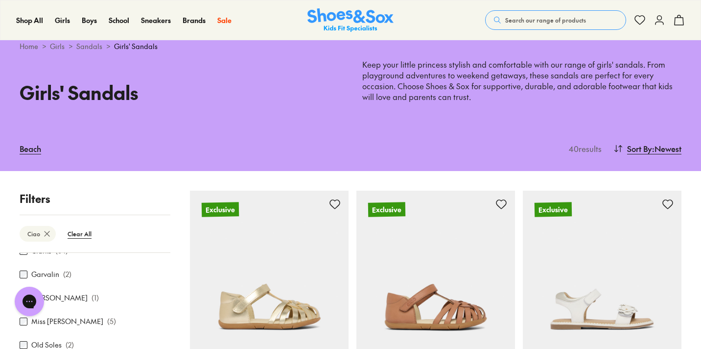
scroll to position [75, 0]
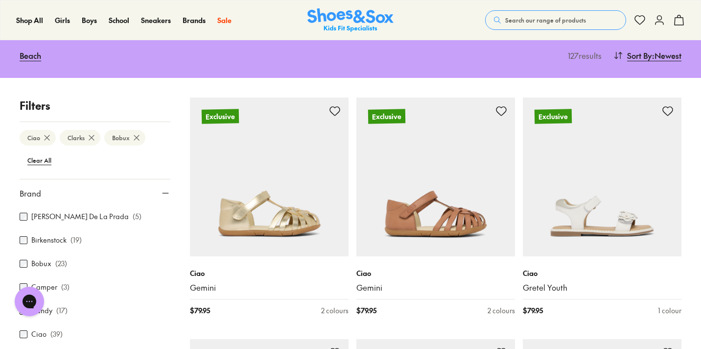
scroll to position [6, 0]
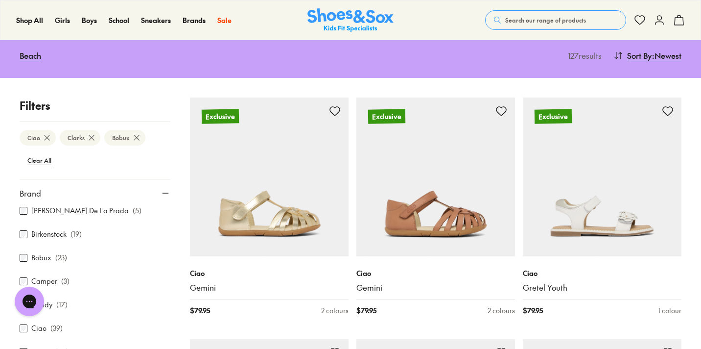
click at [161, 188] on icon at bounding box center [166, 193] width 10 height 10
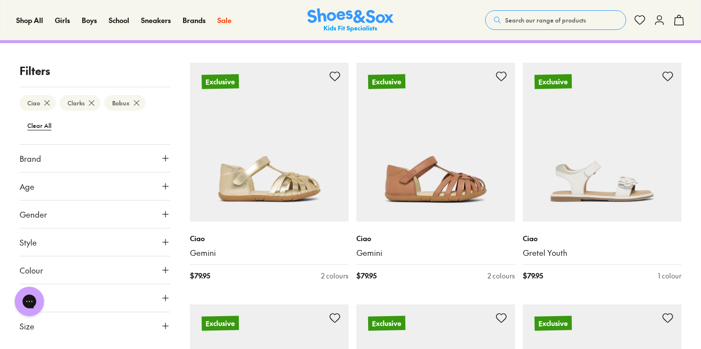
scroll to position [164, 0]
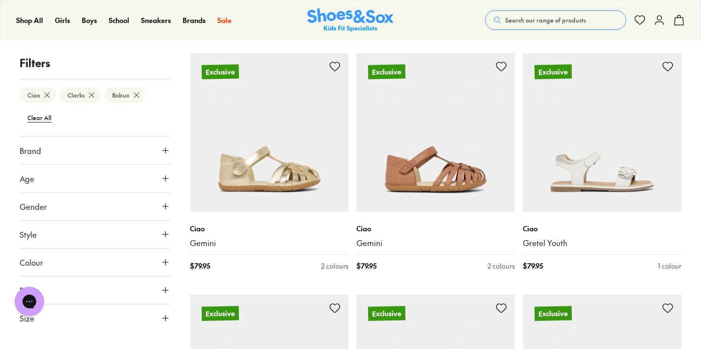
click at [63, 207] on button "Gender" at bounding box center [95, 205] width 151 height 27
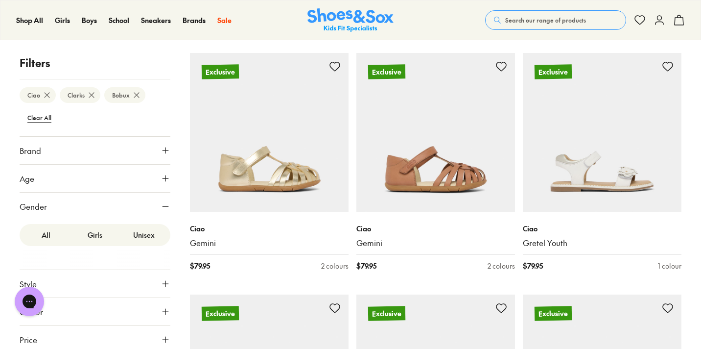
click at [103, 234] on label "Girls" at bounding box center [95, 235] width 49 height 18
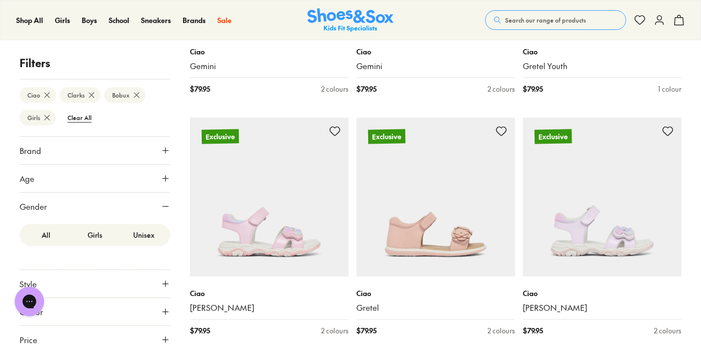
scroll to position [376, 0]
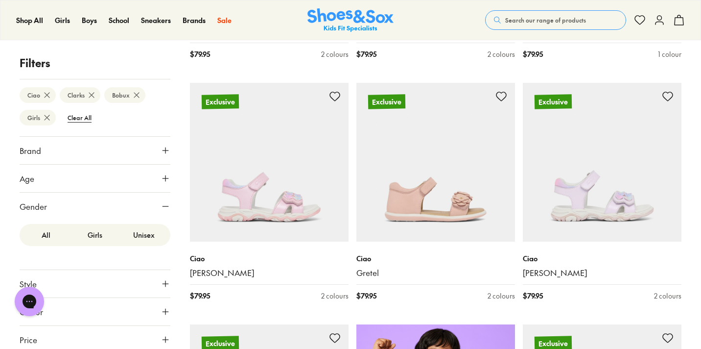
click at [165, 207] on icon at bounding box center [166, 206] width 10 height 10
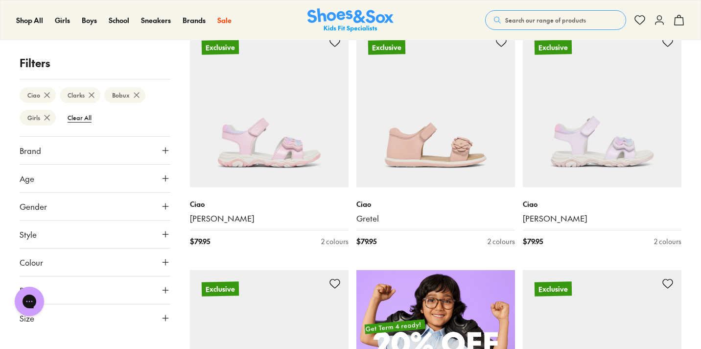
scroll to position [447, 0]
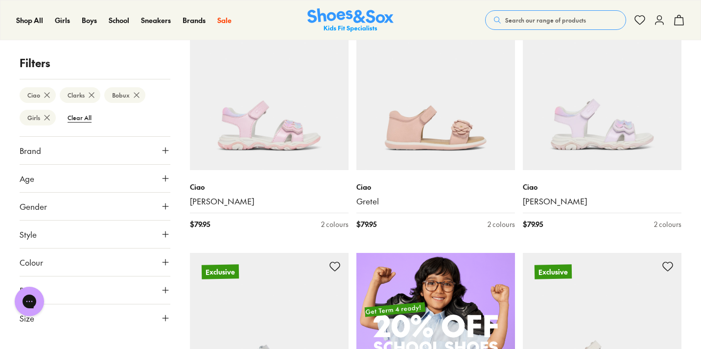
click at [62, 321] on button "Size" at bounding box center [95, 317] width 151 height 27
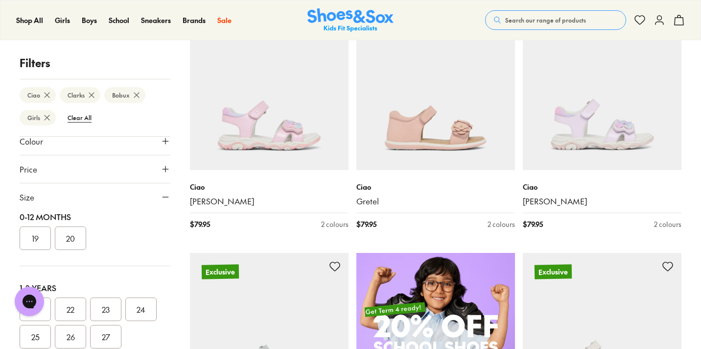
scroll to position [0, 0]
click at [47, 289] on div "Chat with us" at bounding box center [29, 301] width 39 height 36
click at [41, 224] on button "28" at bounding box center [35, 222] width 31 height 24
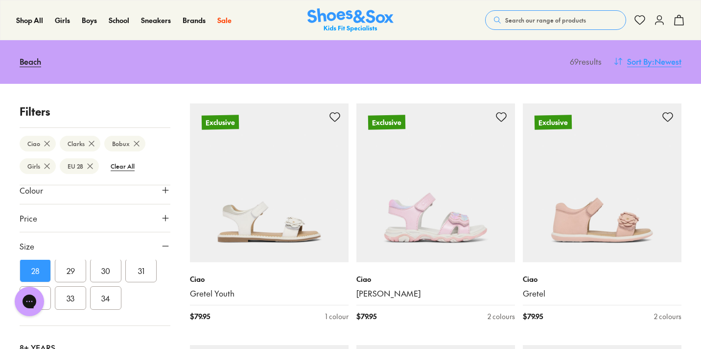
click at [655, 61] on span ": Newest" at bounding box center [666, 61] width 29 height 12
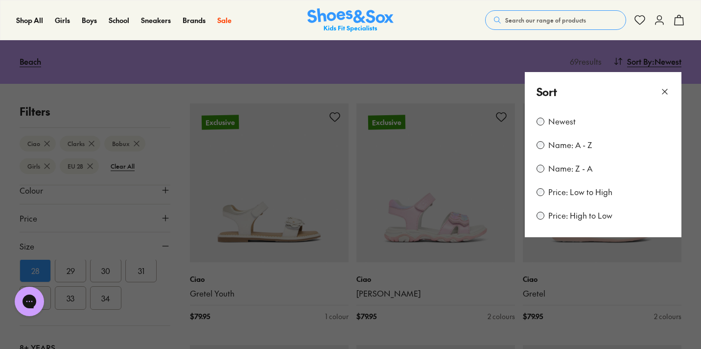
click at [558, 191] on label "Price: Low to High" at bounding box center [580, 192] width 64 height 11
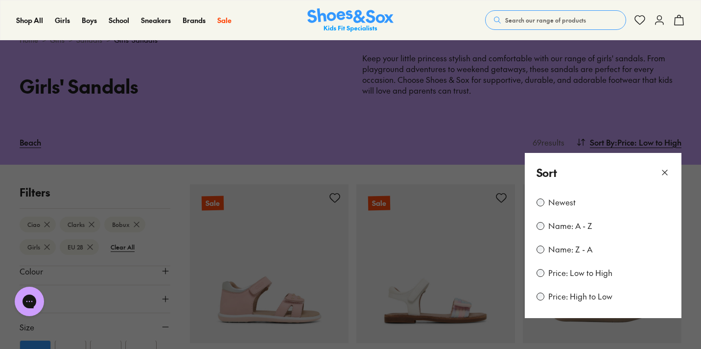
click at [694, 164] on button at bounding box center [350, 174] width 701 height 349
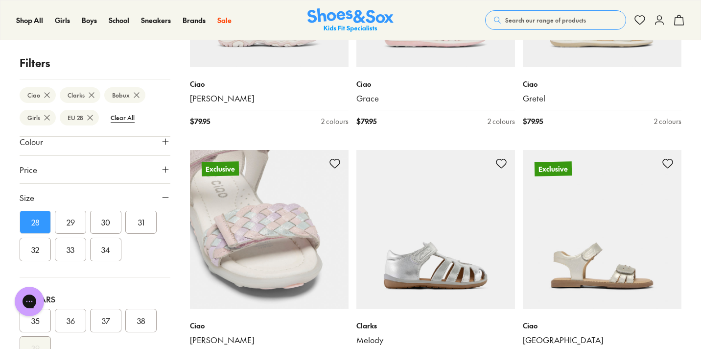
scroll to position [2239, 0]
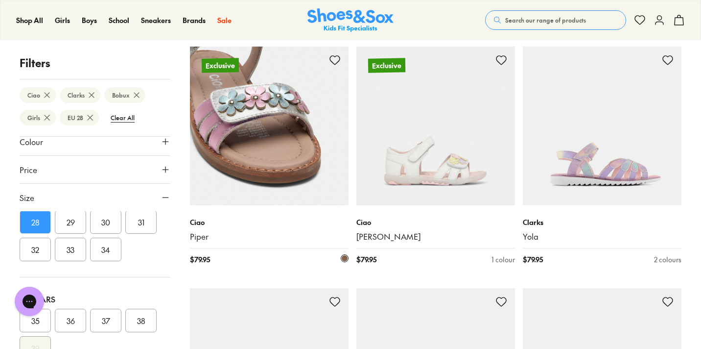
scroll to position [3546, 0]
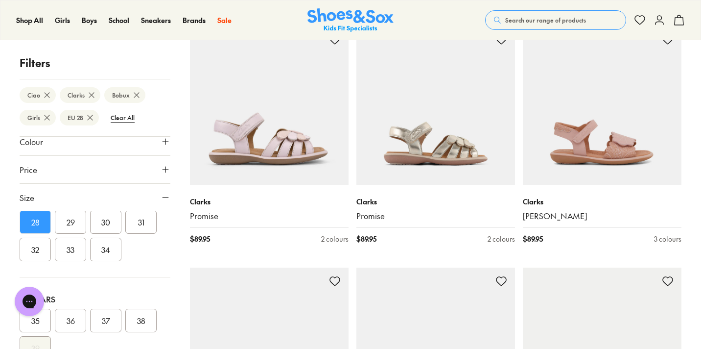
scroll to position [5298, 0]
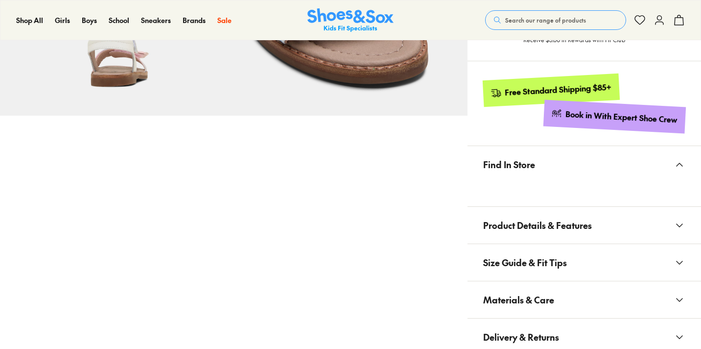
select select "*"
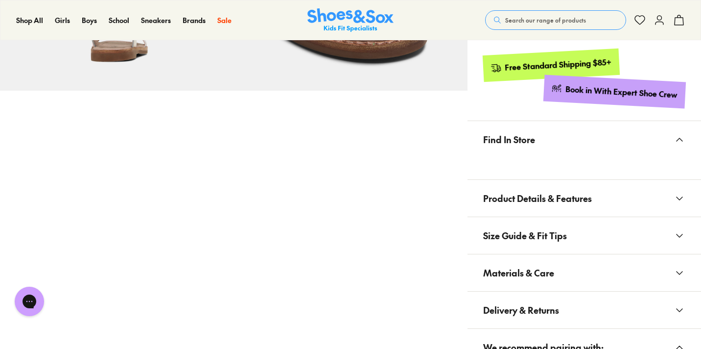
click at [507, 258] on span "Materials & Care" at bounding box center [518, 272] width 71 height 29
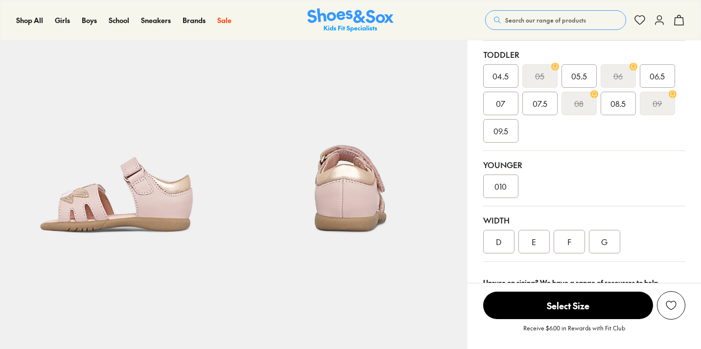
select select "*"
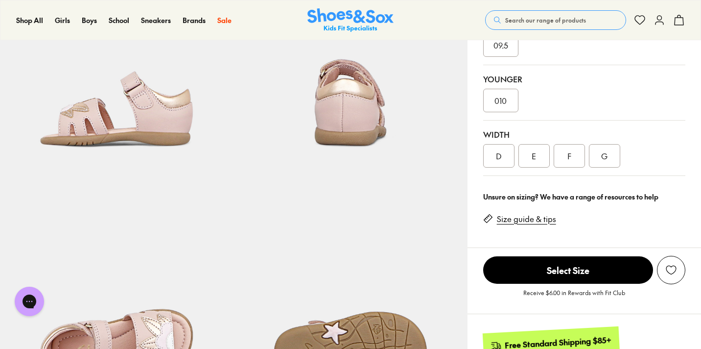
scroll to position [314, 0]
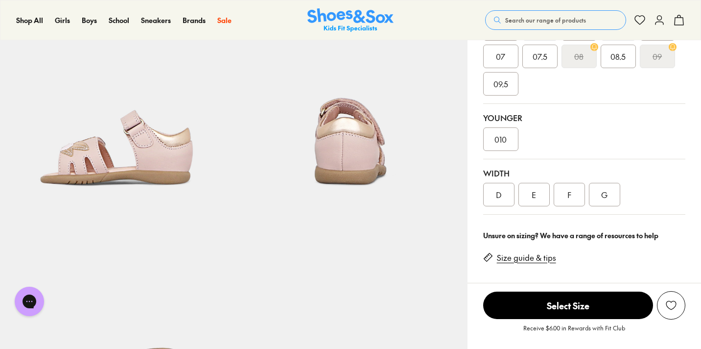
click at [604, 195] on div "G" at bounding box center [604, 195] width 31 height 24
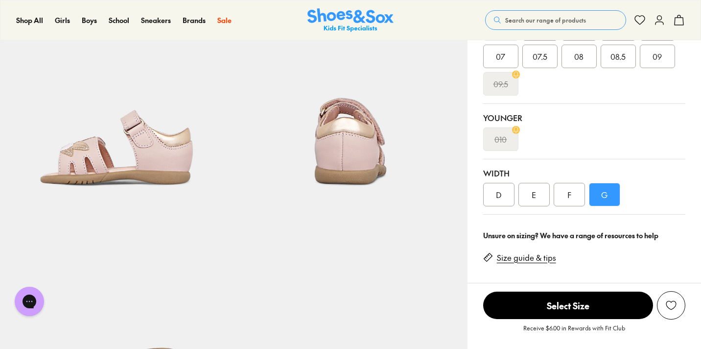
click at [579, 194] on div "F" at bounding box center [569, 195] width 31 height 24
click at [541, 196] on div "E" at bounding box center [534, 195] width 31 height 24
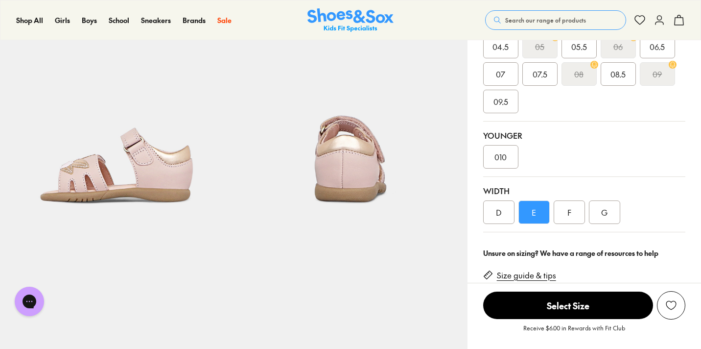
scroll to position [354, 0]
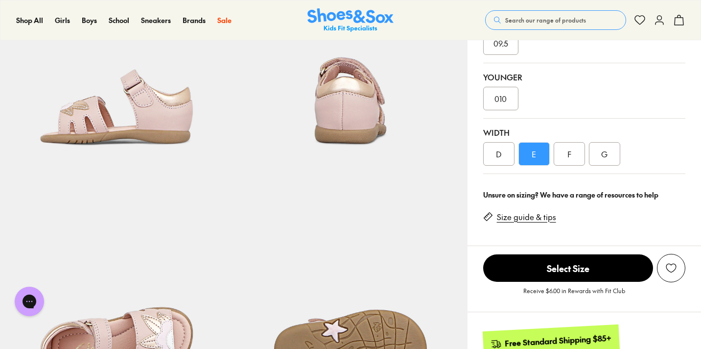
click at [576, 160] on div "F" at bounding box center [569, 154] width 31 height 24
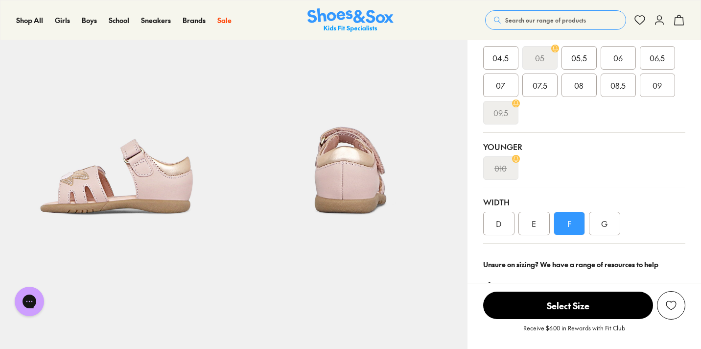
scroll to position [299, 0]
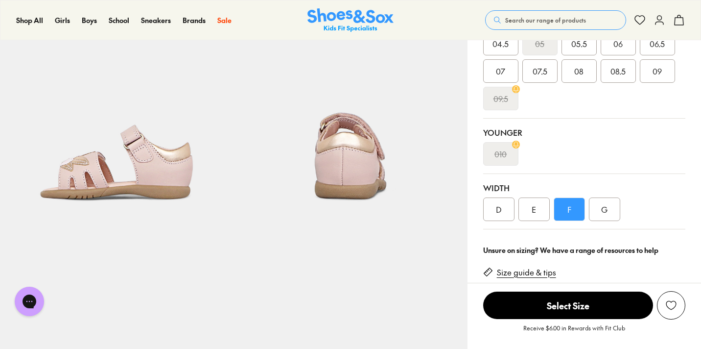
click at [594, 211] on div "G" at bounding box center [604, 209] width 31 height 24
click at [578, 211] on div "F" at bounding box center [569, 209] width 31 height 24
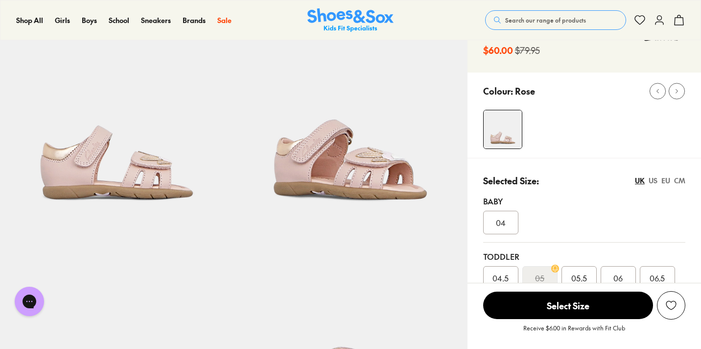
scroll to position [52, 0]
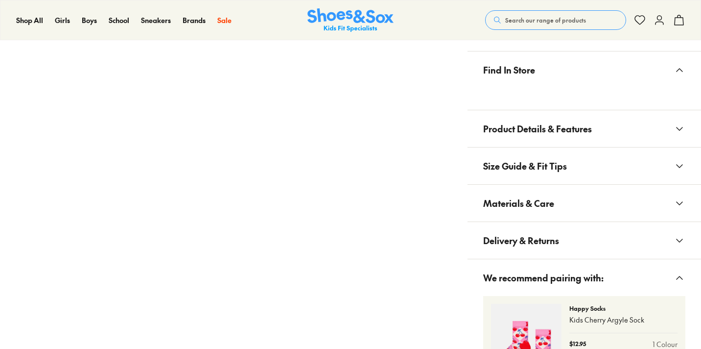
click at [485, 206] on span "Materials & Care" at bounding box center [518, 203] width 71 height 29
select select "*"
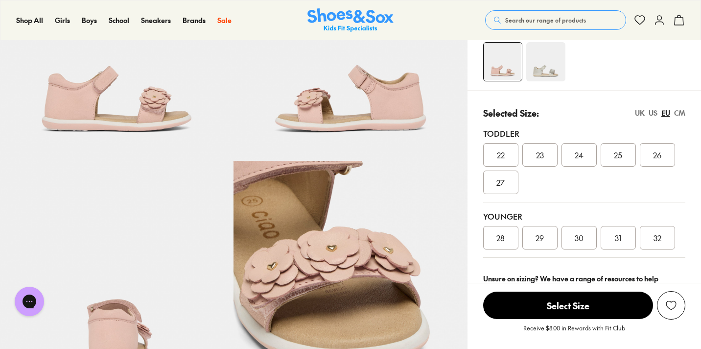
scroll to position [130, 0]
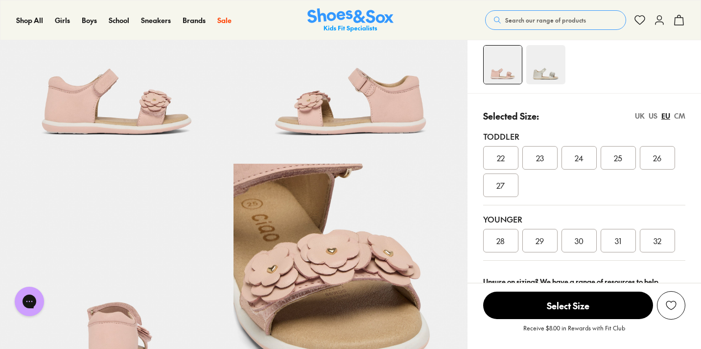
click at [497, 237] on span "28" at bounding box center [500, 241] width 8 height 12
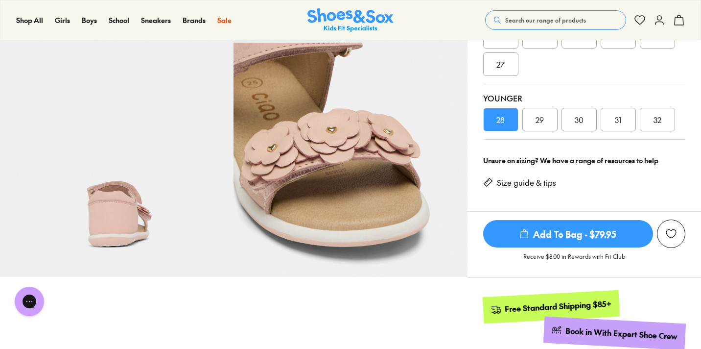
scroll to position [249, 0]
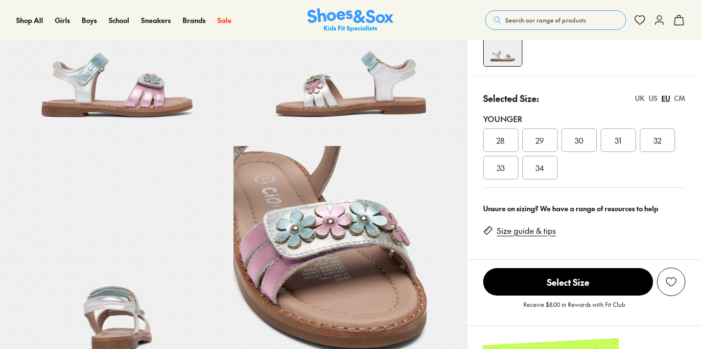
select select "*"
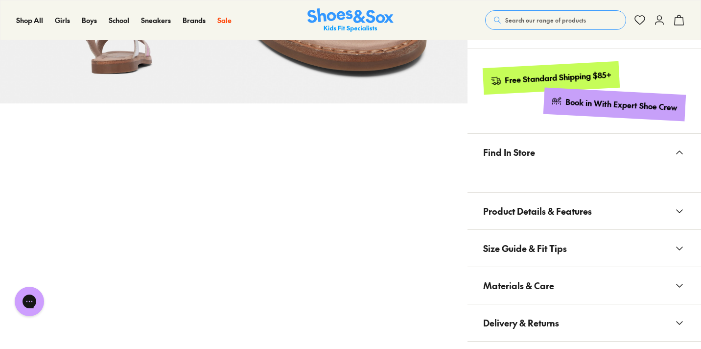
scroll to position [428, 0]
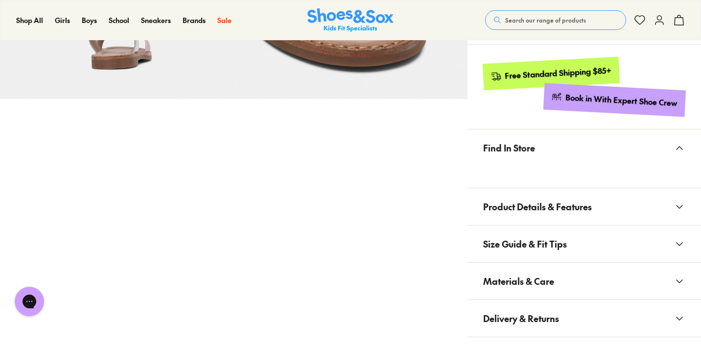
click at [511, 275] on span "Materials & Care" at bounding box center [518, 280] width 71 height 29
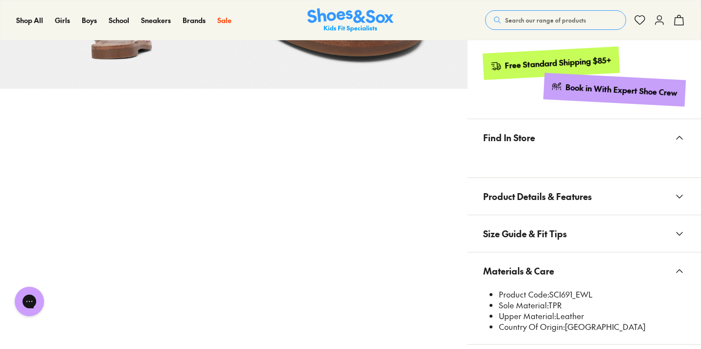
scroll to position [444, 0]
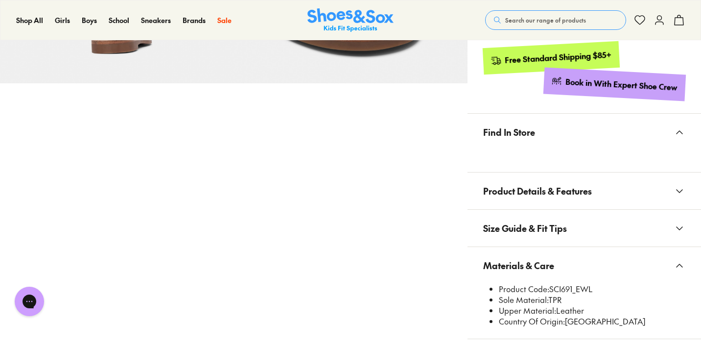
click at [516, 260] on span "Materials & Care" at bounding box center [518, 265] width 71 height 29
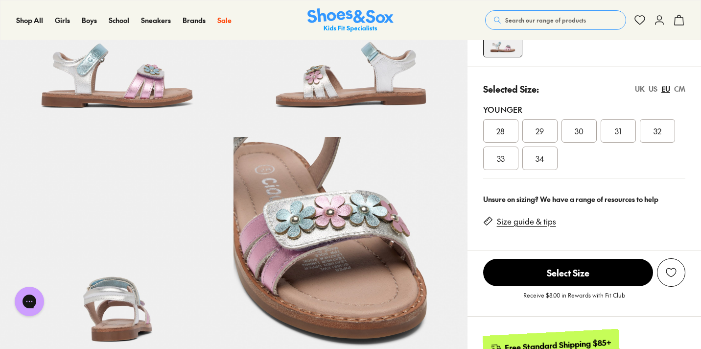
scroll to position [149, 0]
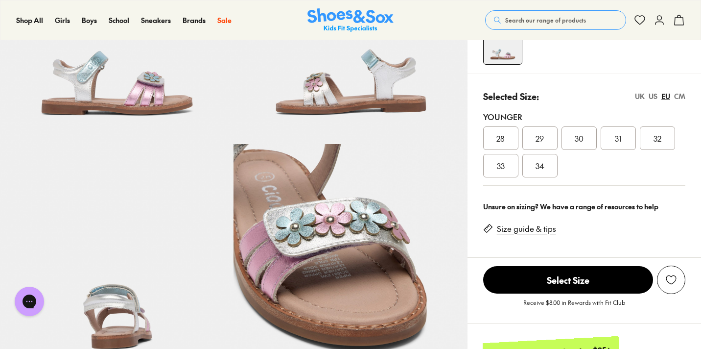
click at [509, 142] on div "28" at bounding box center [500, 138] width 35 height 24
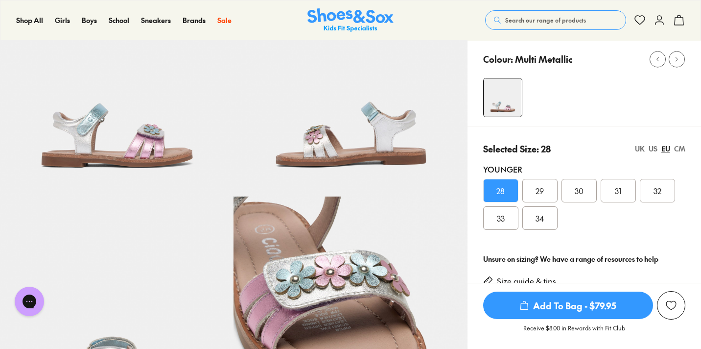
scroll to position [71, 0]
